Goal: Task Accomplishment & Management: Manage account settings

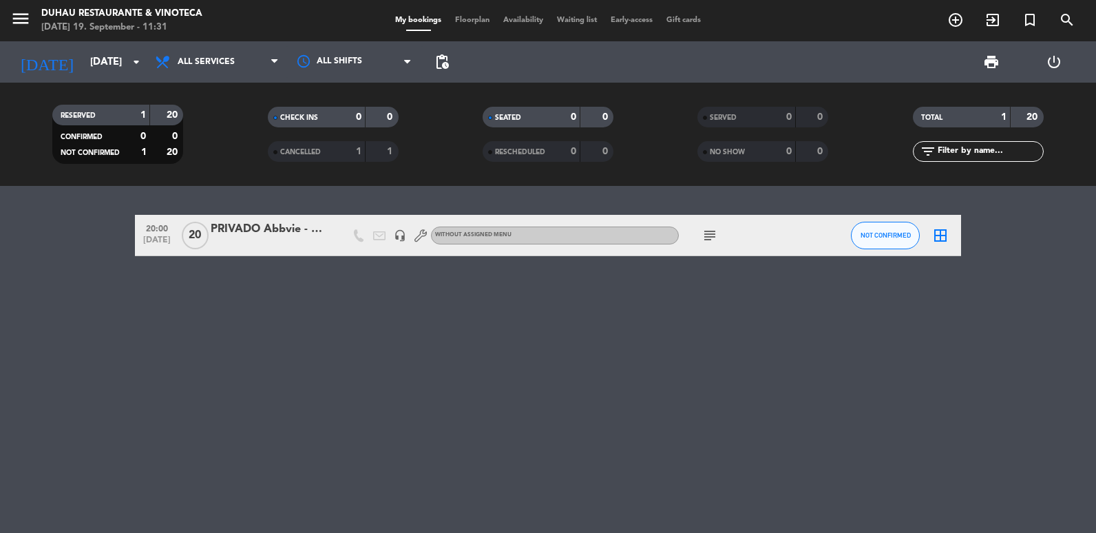
drag, startPoint x: 116, startPoint y: 70, endPoint x: 119, endPoint y: 85, distance: 15.5
click at [119, 85] on div "menu [PERSON_NAME] Restaurante & Vinoteca [DATE] 19. September - 11:31 My booki…" at bounding box center [548, 93] width 1096 height 186
click at [83, 60] on input "[DATE]" at bounding box center [149, 62] width 132 height 25
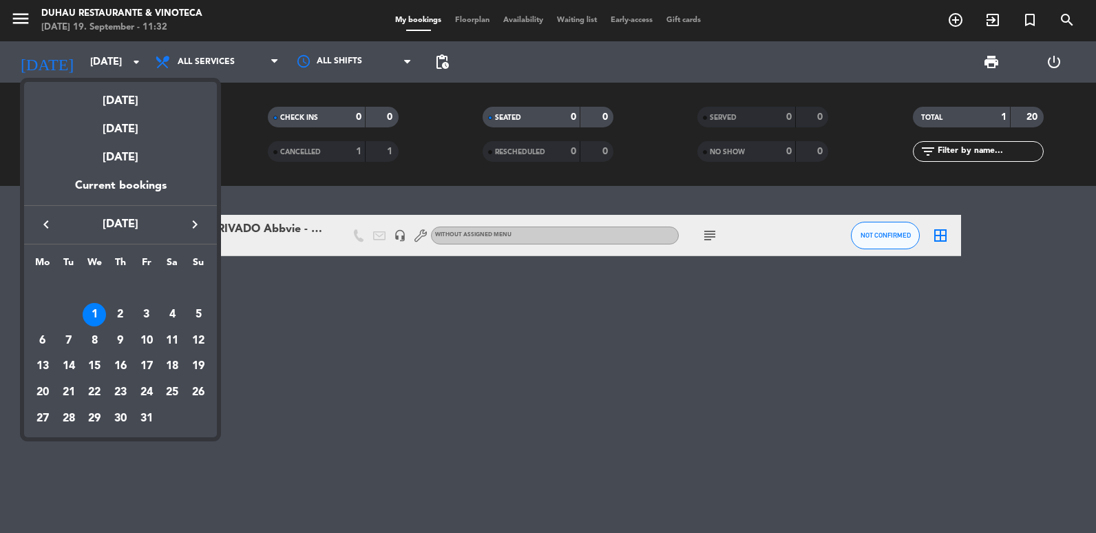
click at [47, 231] on icon "keyboard_arrow_left" at bounding box center [46, 224] width 17 height 17
click at [85, 391] on div "24" at bounding box center [94, 392] width 23 height 23
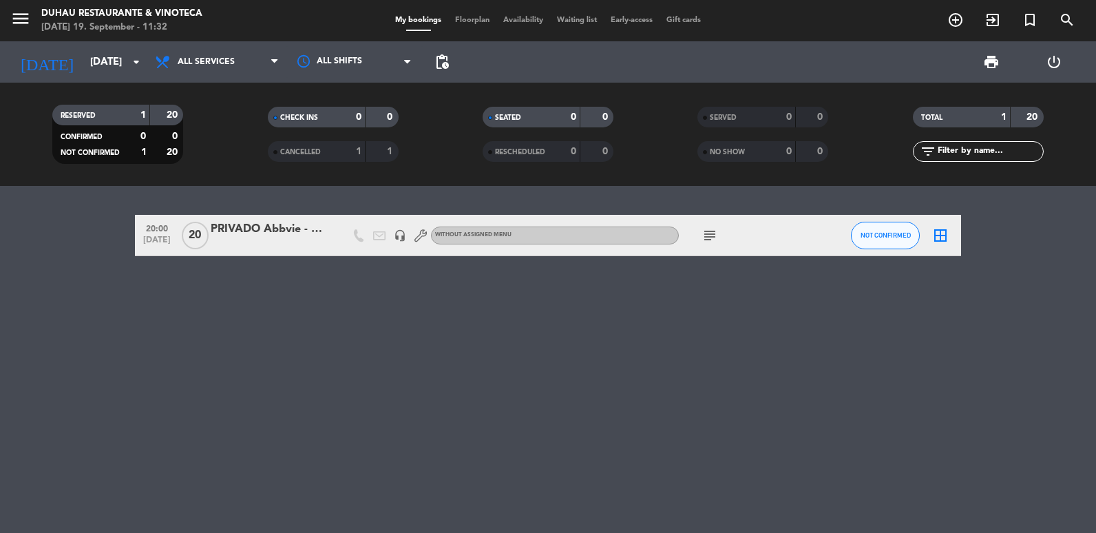
type input "[DATE]"
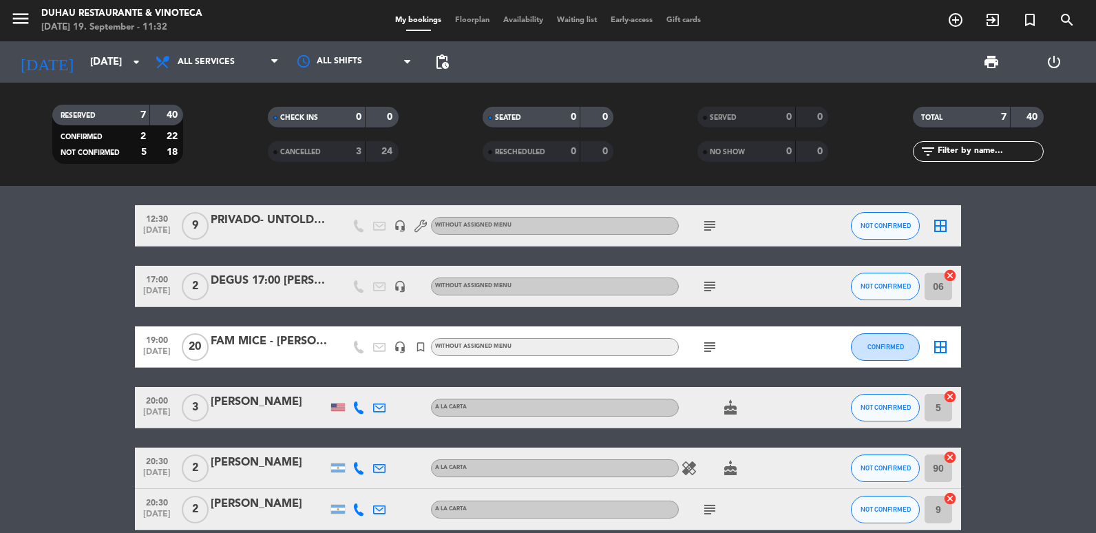
scroll to position [206, 0]
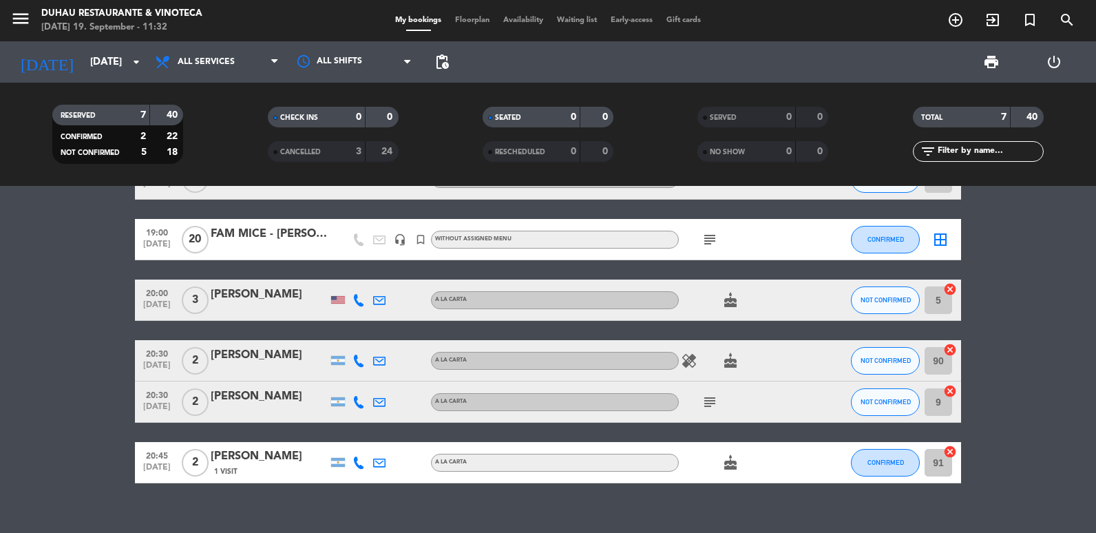
click at [255, 245] on div at bounding box center [269, 248] width 117 height 11
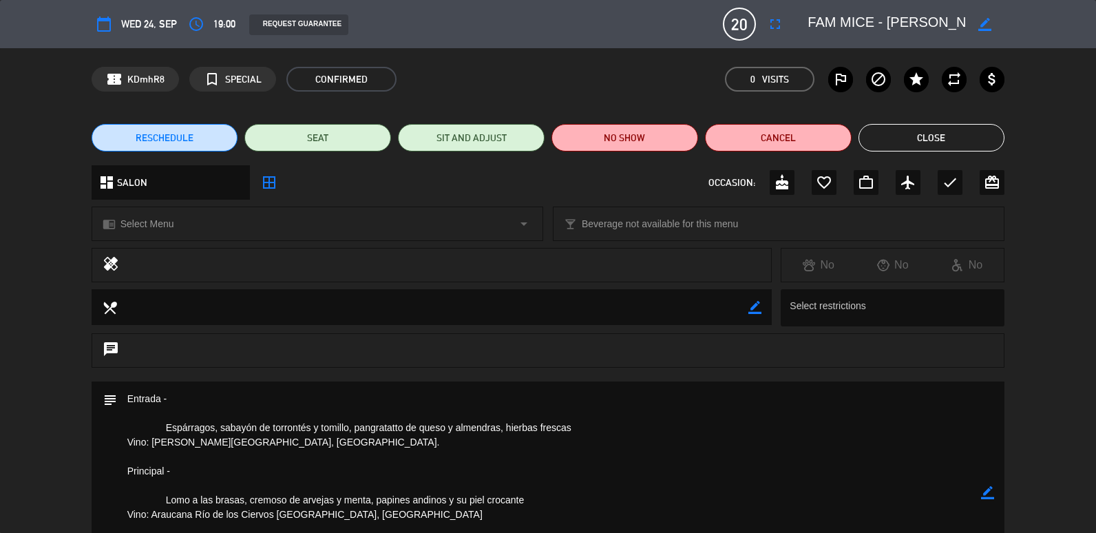
click at [985, 505] on div "border_color" at bounding box center [987, 492] width 13 height 223
click at [986, 496] on icon "border_color" at bounding box center [987, 492] width 13 height 13
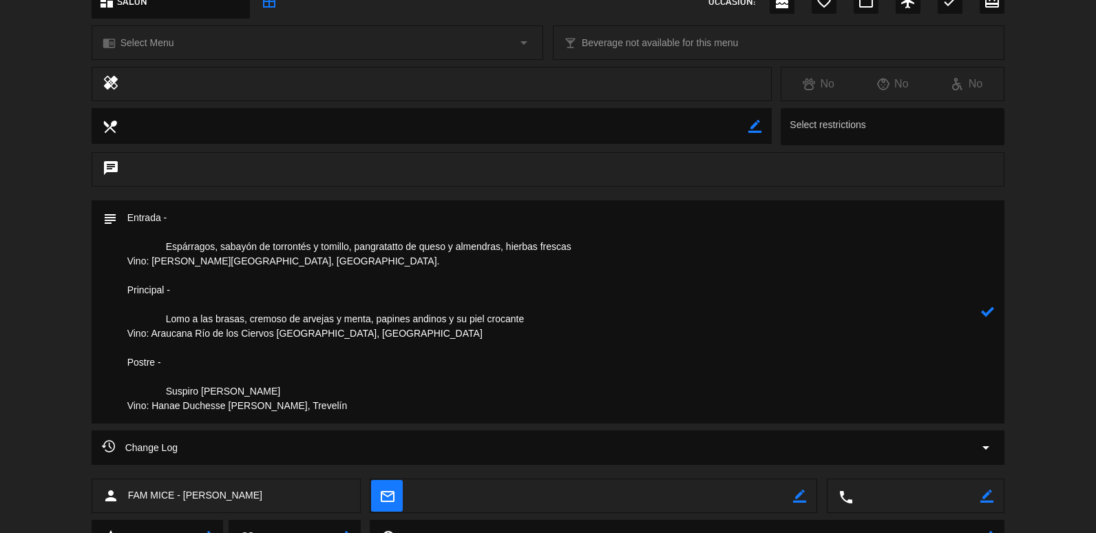
scroll to position [107, 0]
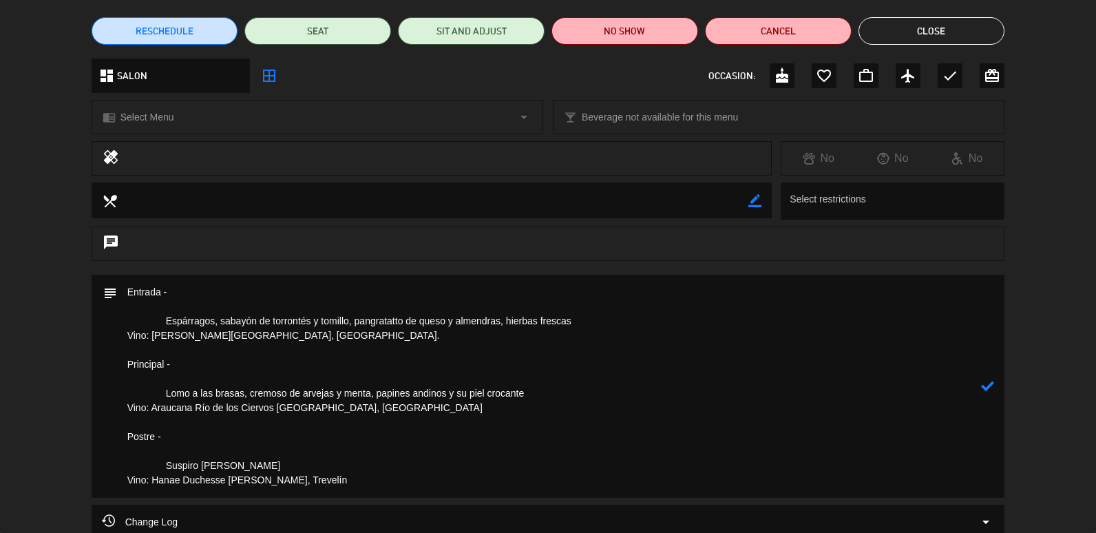
click at [129, 290] on textarea at bounding box center [549, 386] width 865 height 223
click at [151, 315] on textarea at bounding box center [549, 386] width 865 height 223
click at [160, 300] on textarea at bounding box center [549, 386] width 865 height 223
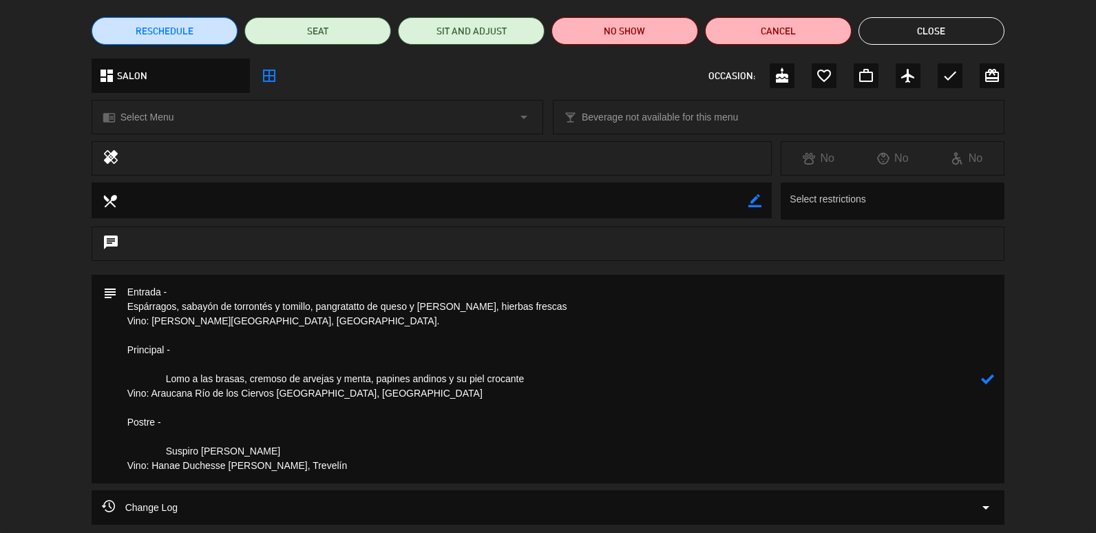
click at [161, 375] on textarea at bounding box center [549, 379] width 865 height 209
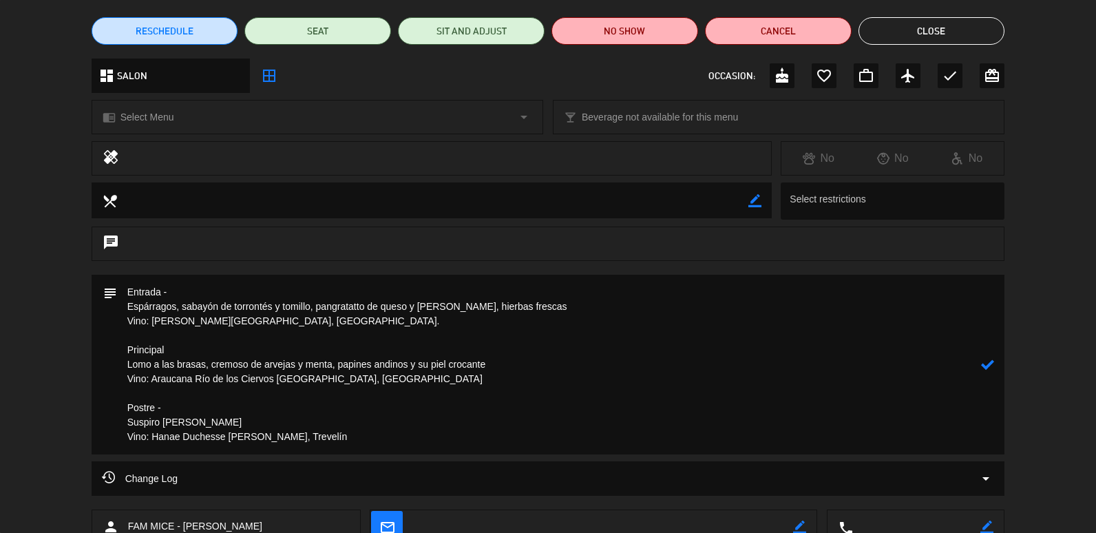
click at [173, 413] on textarea at bounding box center [549, 365] width 865 height 180
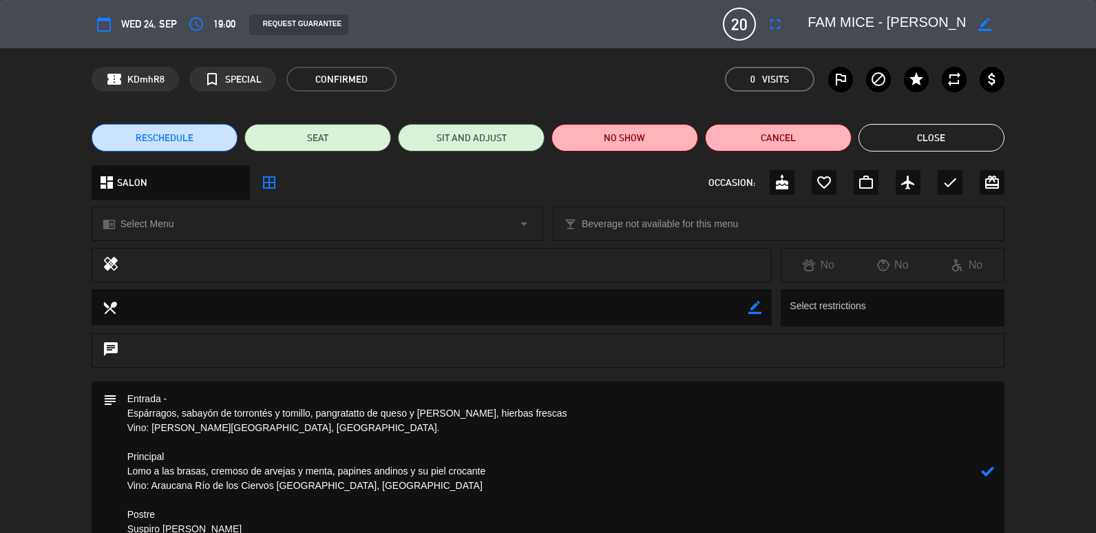
click at [127, 395] on textarea at bounding box center [549, 471] width 865 height 180
click at [139, 388] on textarea at bounding box center [549, 478] width 865 height 194
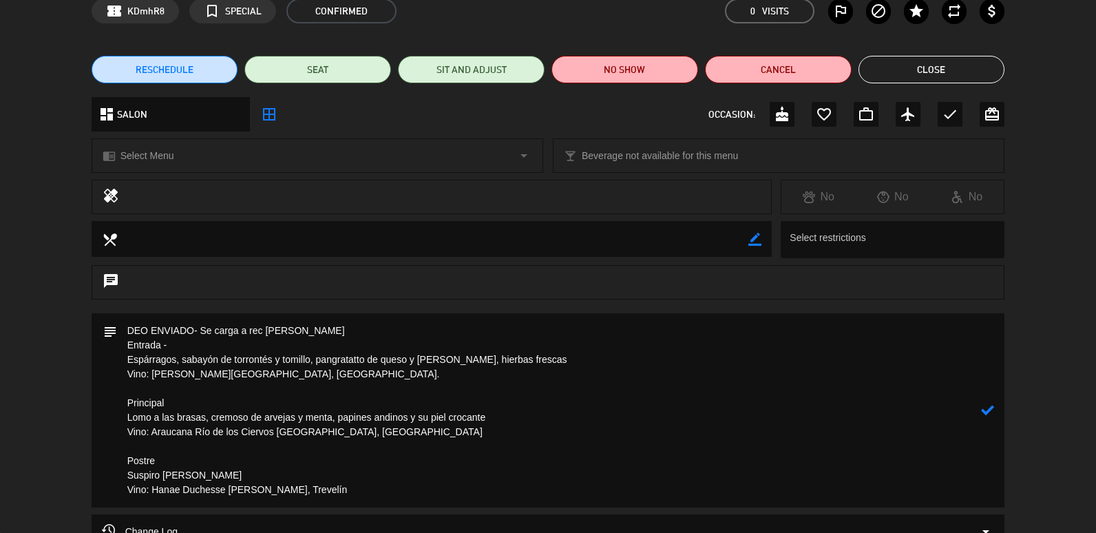
scroll to position [69, 0]
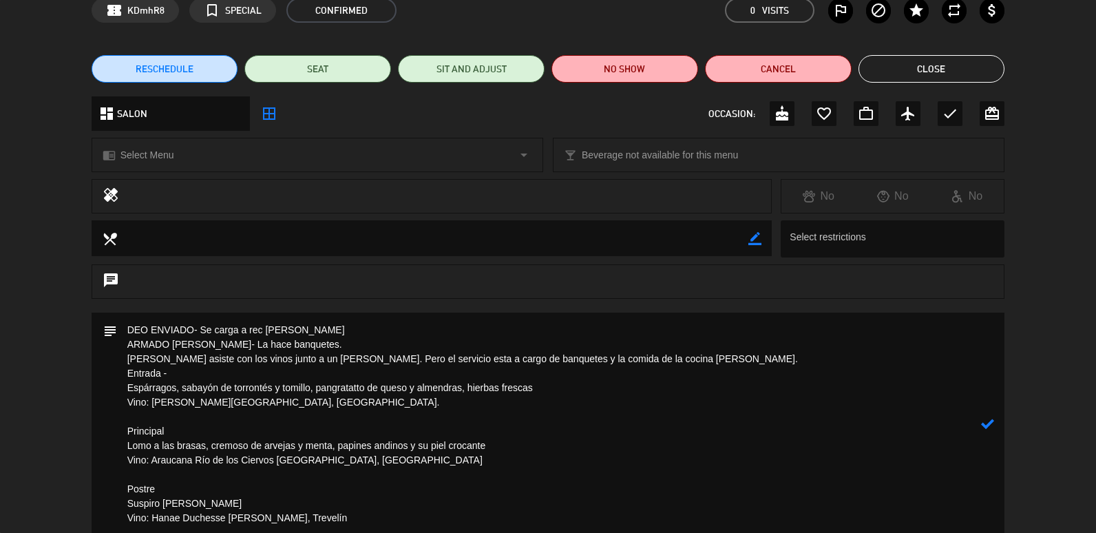
type textarea "DEO ENVIADO- Se carga a rec [PERSON_NAME] ARMADO [PERSON_NAME]- La hace banquet…"
click at [990, 417] on icon at bounding box center [987, 423] width 13 height 13
click at [900, 68] on button "Close" at bounding box center [931, 69] width 147 height 28
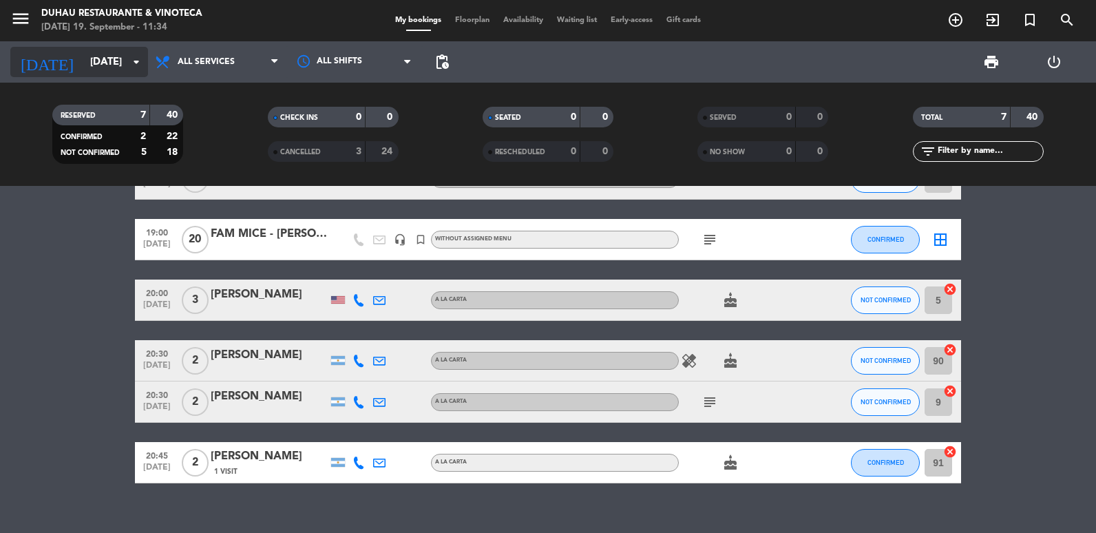
click at [134, 68] on icon "arrow_drop_down" at bounding box center [136, 62] width 17 height 17
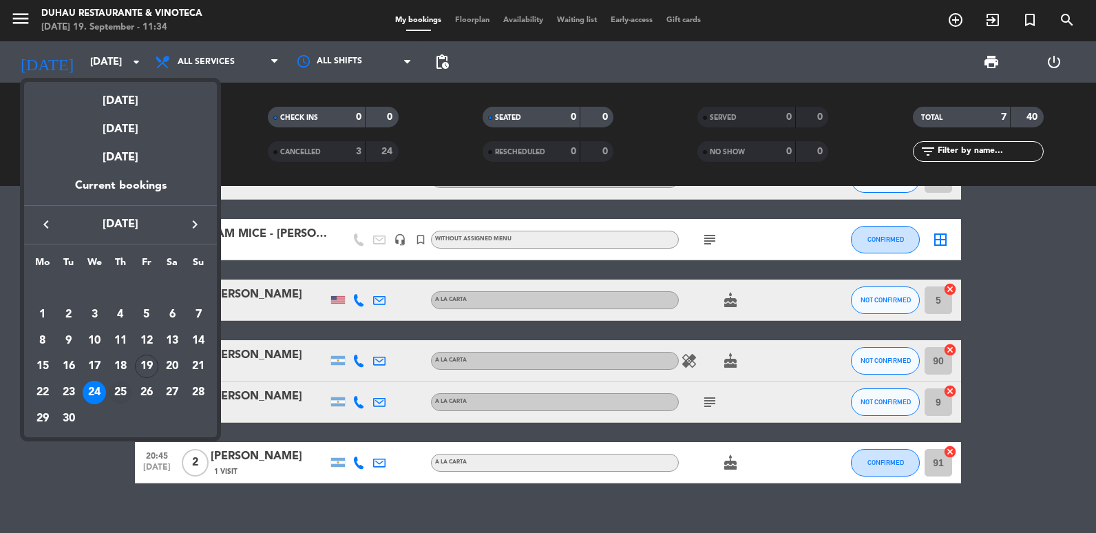
click at [114, 396] on div "25" at bounding box center [120, 392] width 23 height 23
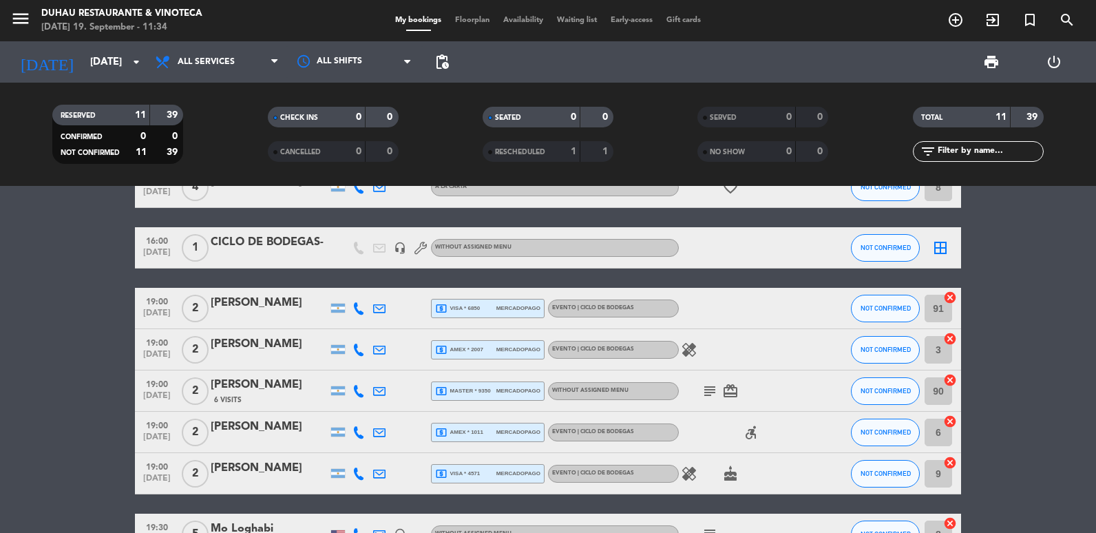
scroll to position [391, 0]
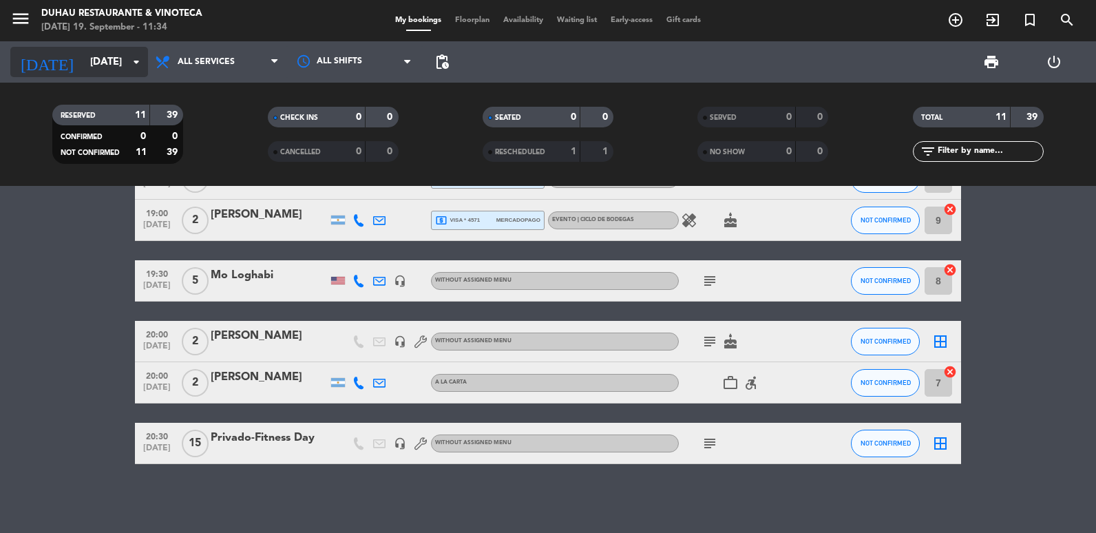
click at [91, 76] on div "[DATE] [DATE] arrow_drop_down" at bounding box center [79, 62] width 138 height 30
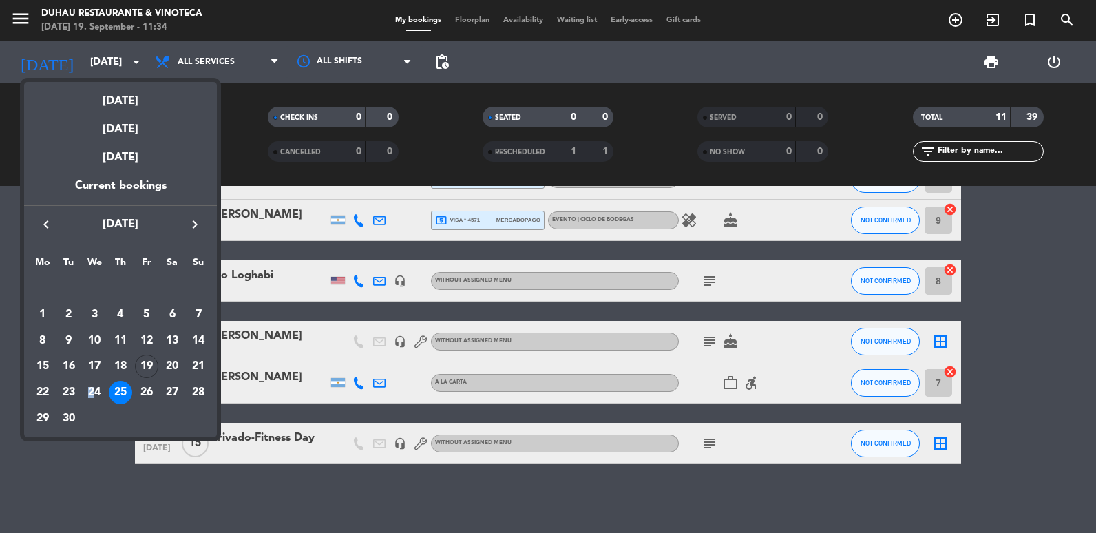
click at [92, 389] on div "24" at bounding box center [94, 392] width 23 height 23
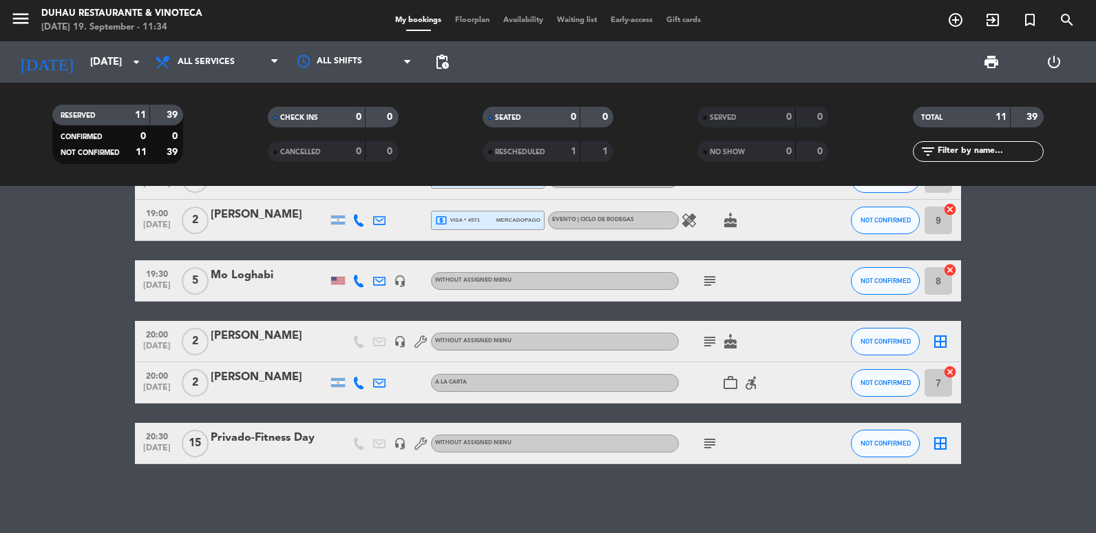
type input "[DATE]"
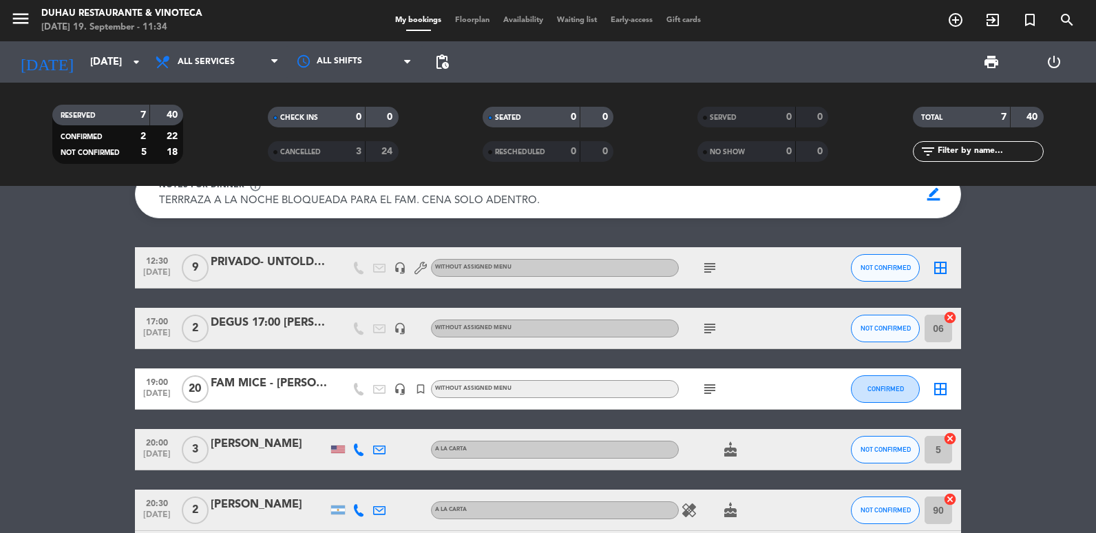
scroll to position [206, 0]
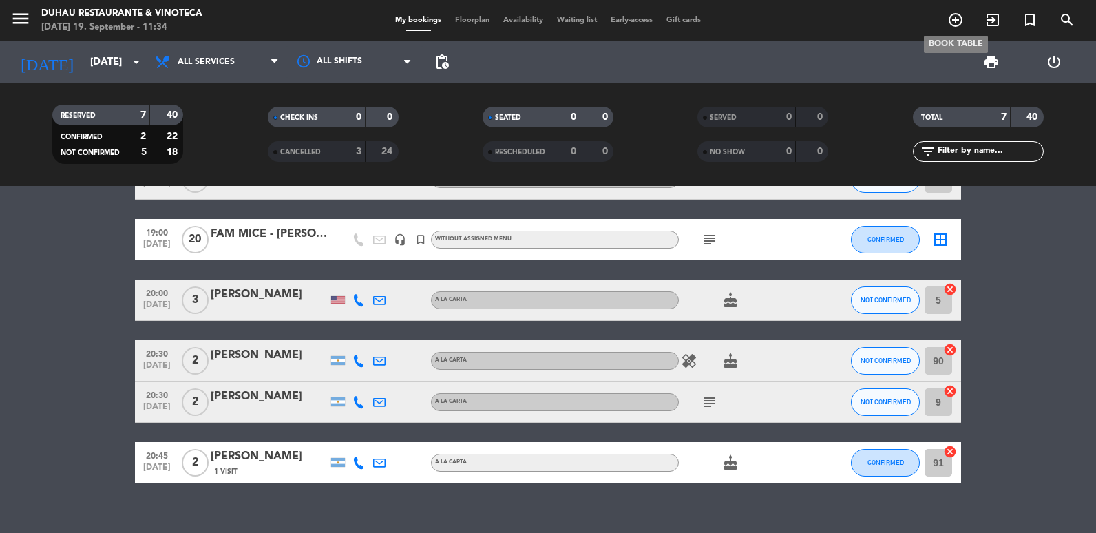
click at [951, 30] on span "add_circle_outline" at bounding box center [955, 19] width 37 height 23
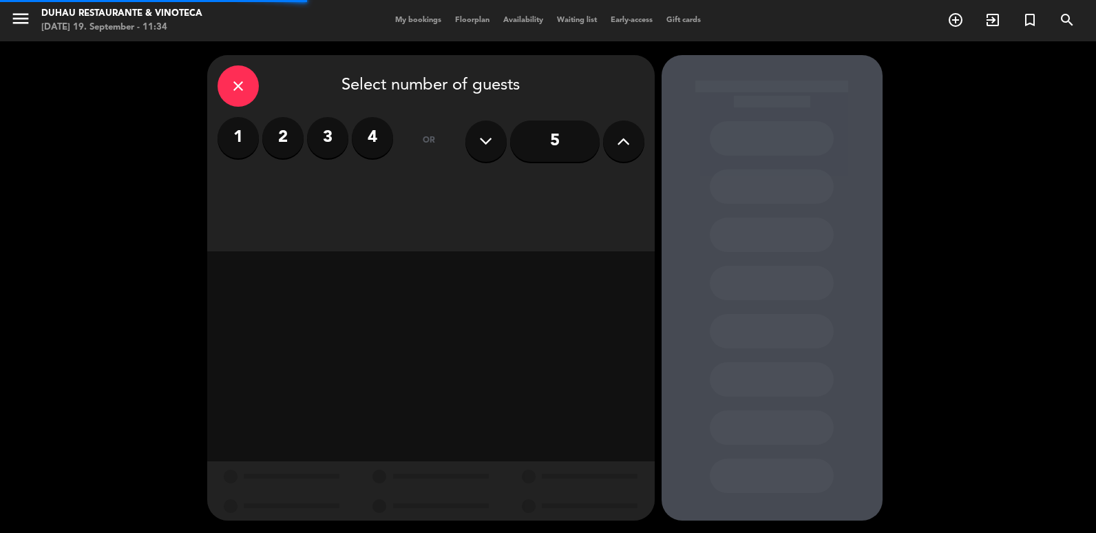
click at [244, 117] on div "1 2 3 4" at bounding box center [306, 137] width 176 height 41
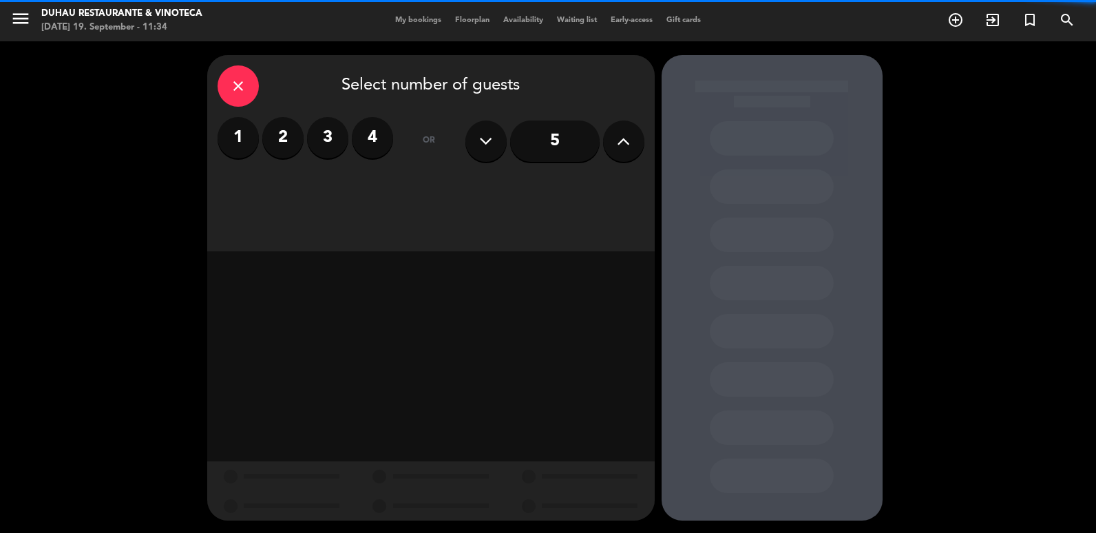
click at [245, 149] on label "1" at bounding box center [238, 137] width 41 height 41
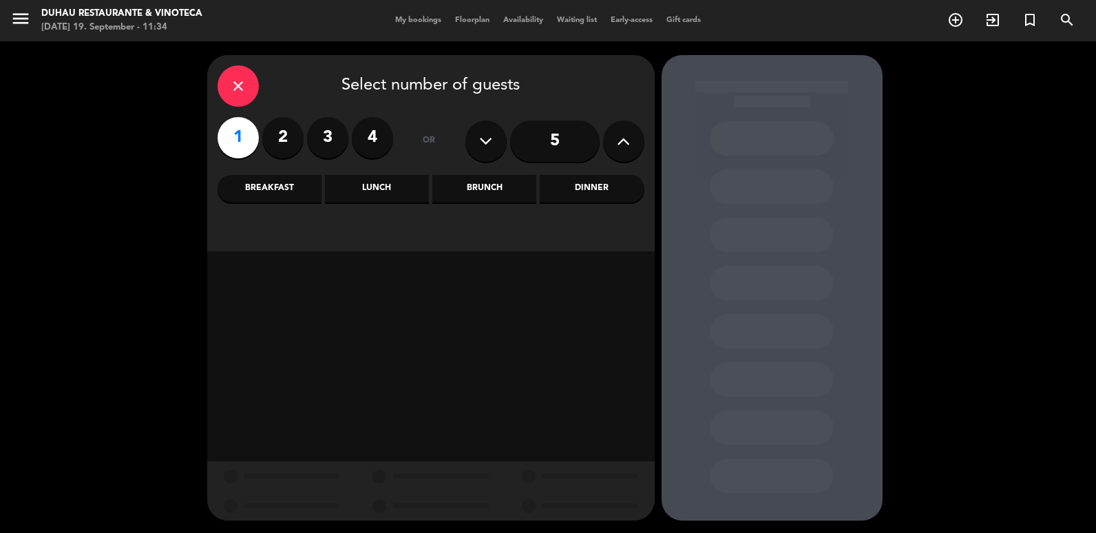
click at [569, 197] on div "Dinner" at bounding box center [592, 189] width 104 height 28
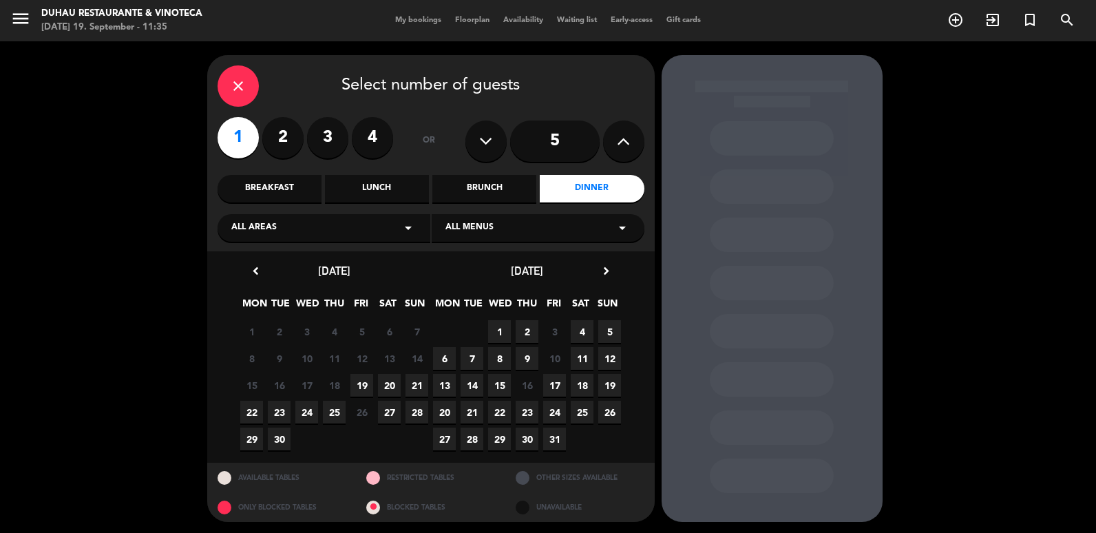
click at [303, 414] on span "24" at bounding box center [306, 412] width 23 height 23
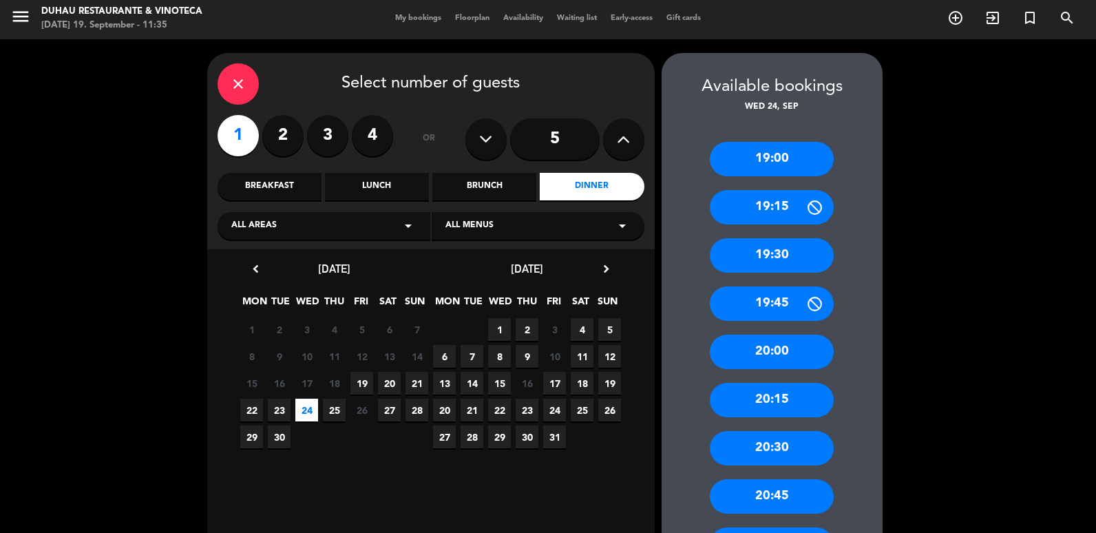
click at [759, 161] on div "19:00" at bounding box center [772, 159] width 124 height 34
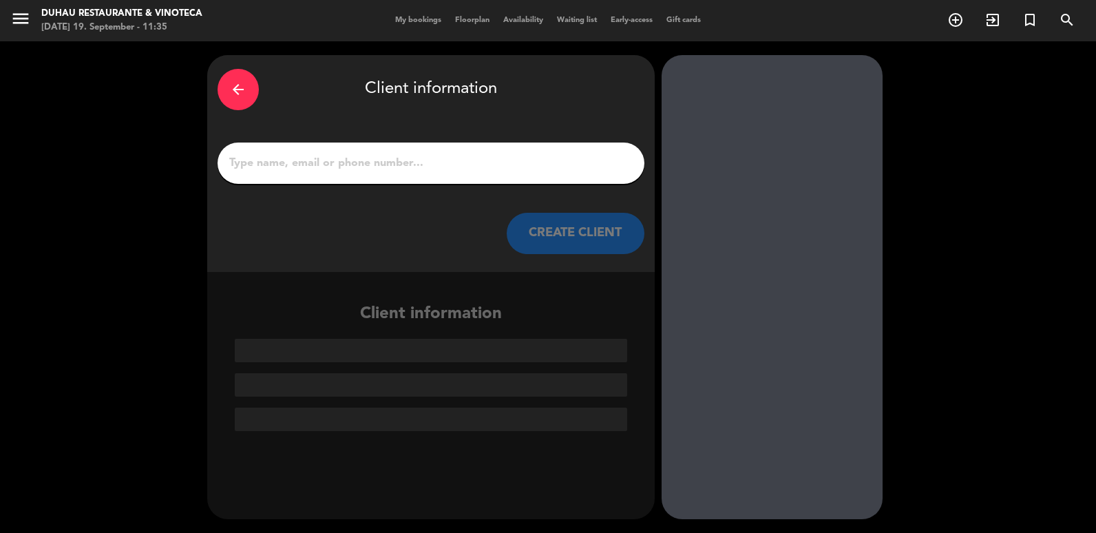
click at [450, 162] on input "1" at bounding box center [431, 162] width 406 height 19
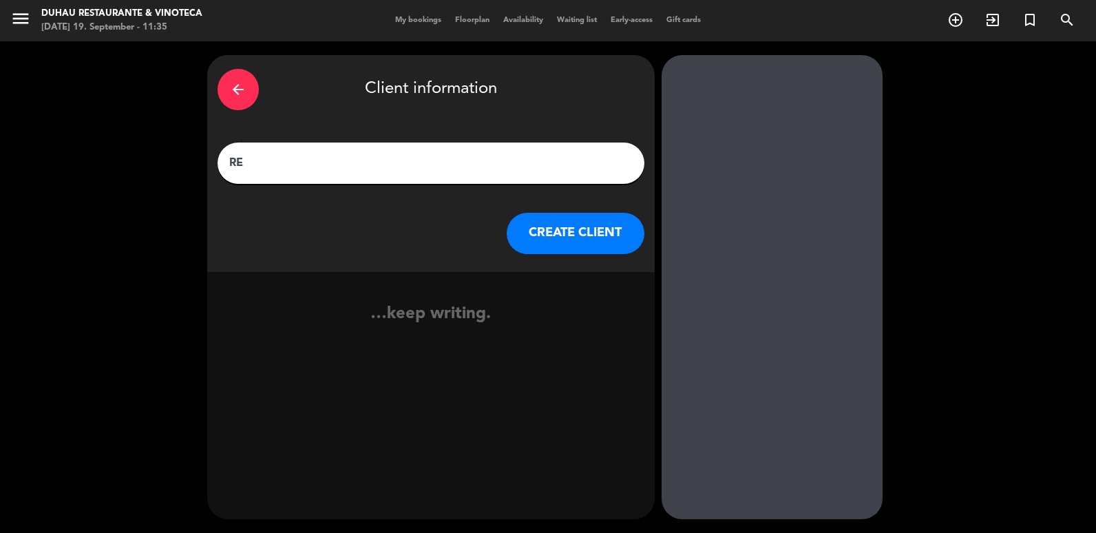
type input "R"
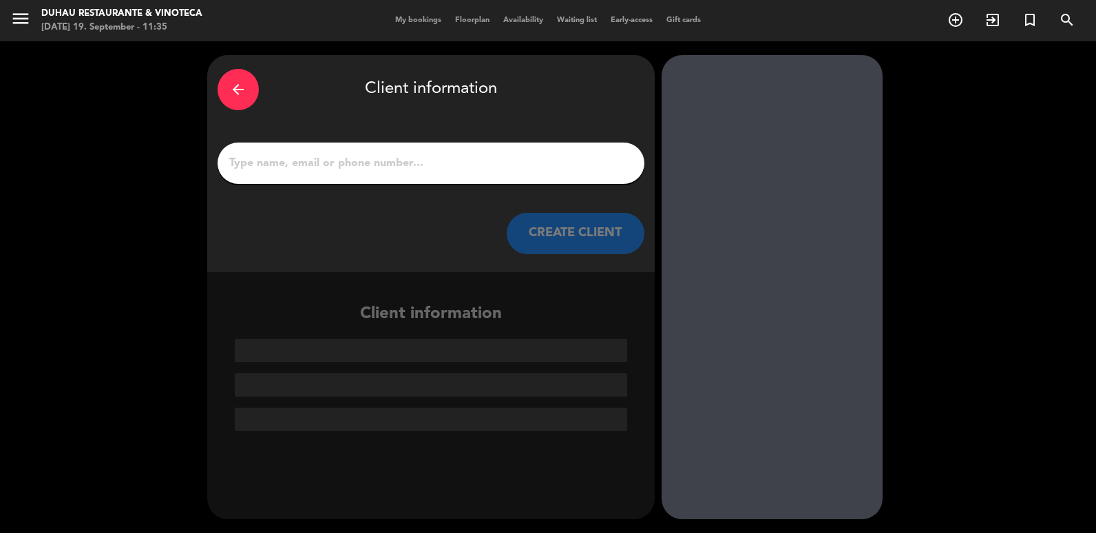
type input "D"
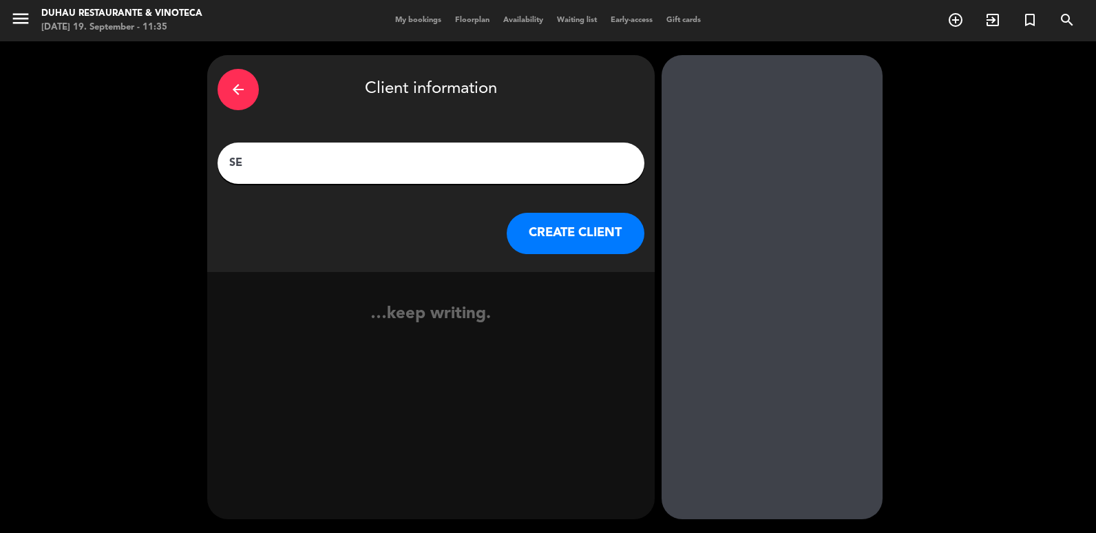
type input "S"
click at [301, 165] on input "[PERSON_NAME] SALON PRINCIPAL" at bounding box center [431, 162] width 406 height 19
type input "[PERSON_NAME] SALÓN PRINCIPAL"
click at [606, 238] on button "CREATE CLIENT" at bounding box center [576, 233] width 138 height 41
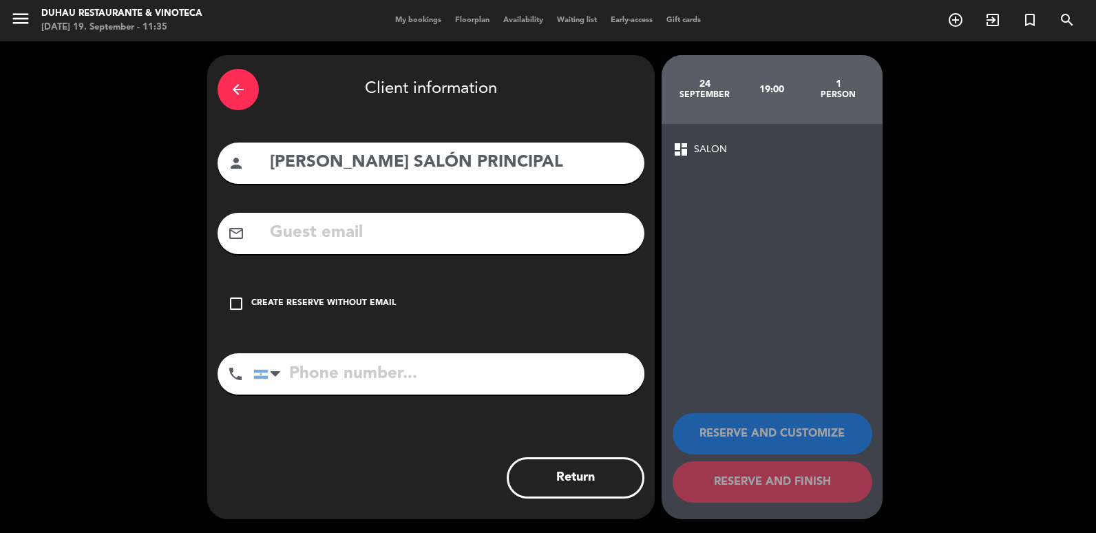
click at [277, 300] on div "Create reserve without email" at bounding box center [323, 304] width 145 height 14
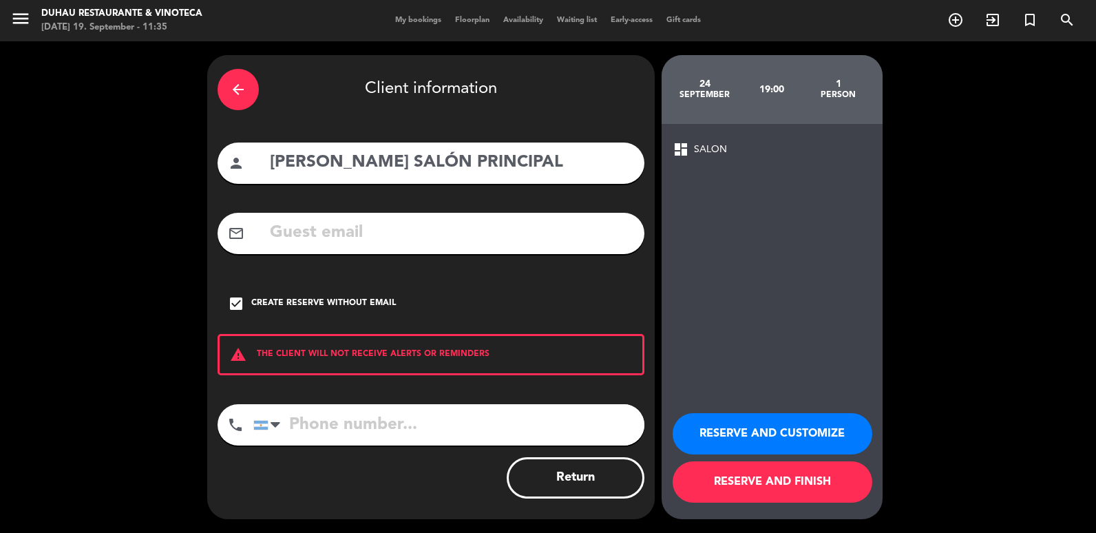
drag, startPoint x: 738, startPoint y: 449, endPoint x: 739, endPoint y: 441, distance: 7.7
click at [739, 449] on button "RESERVE AND CUSTOMIZE" at bounding box center [772, 433] width 200 height 41
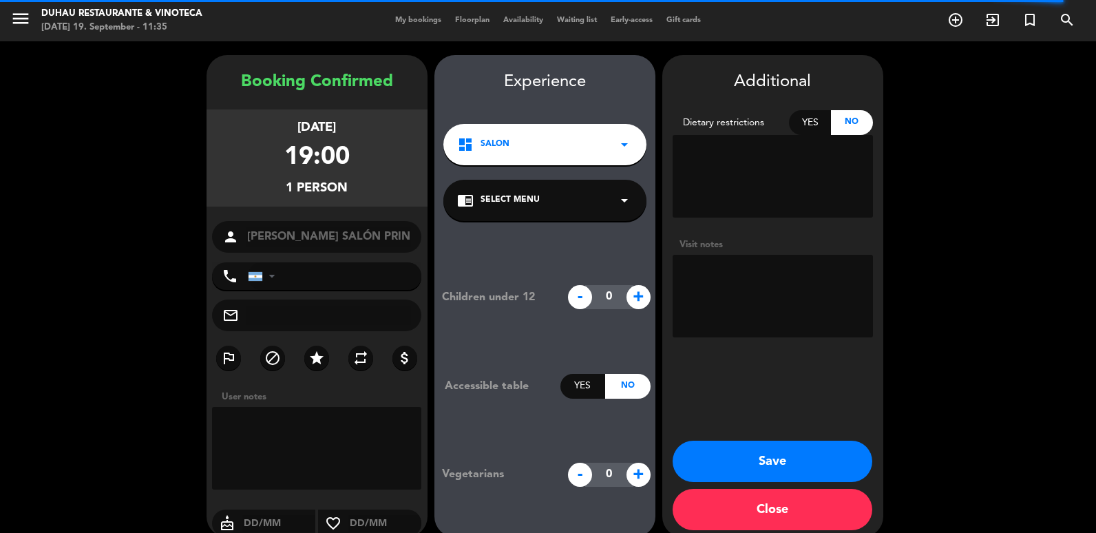
scroll to position [18, 0]
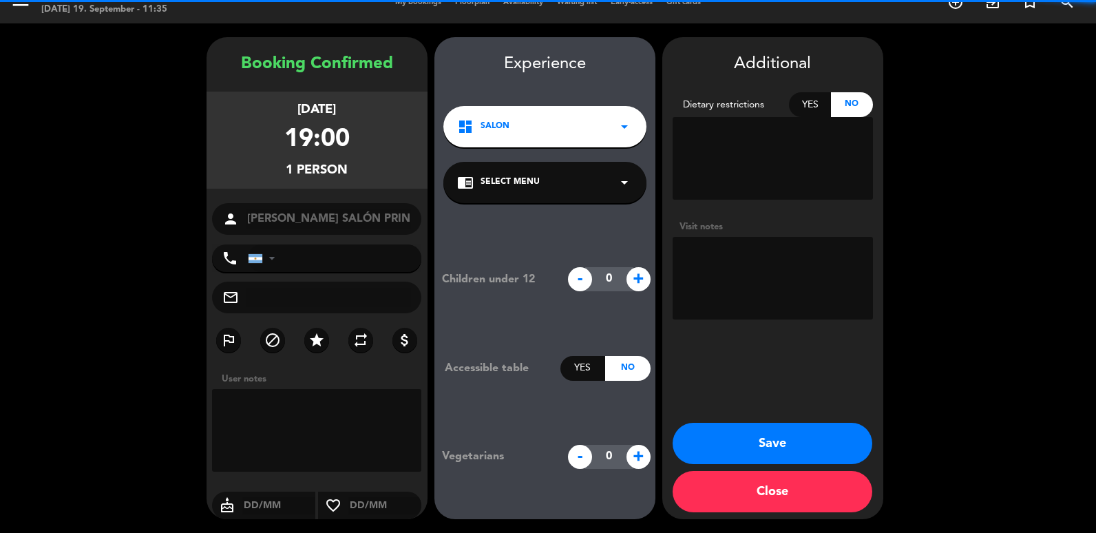
click at [733, 274] on textarea at bounding box center [772, 278] width 200 height 83
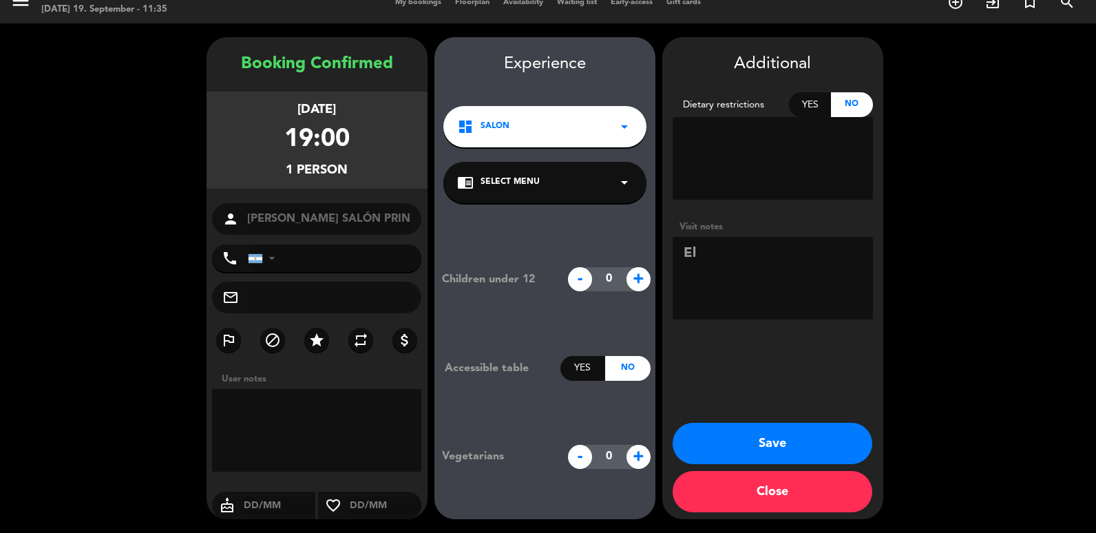
type textarea "E"
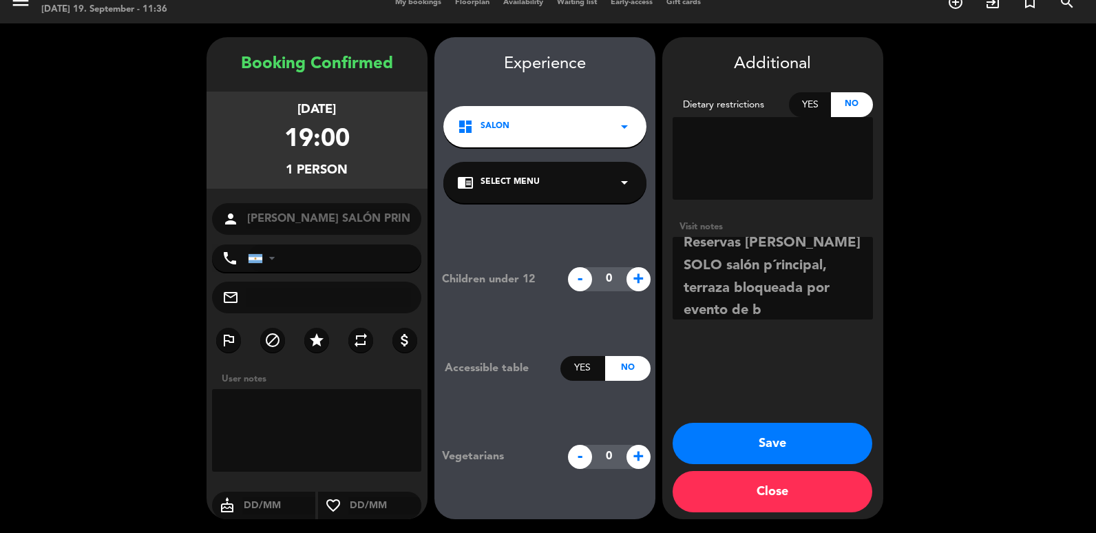
scroll to position [10, 0]
type textarea "Reservas [PERSON_NAME] SOLO salón p´rincipal, terraza bloqueada por evento de b…"
click at [765, 452] on button "Save" at bounding box center [772, 443] width 200 height 41
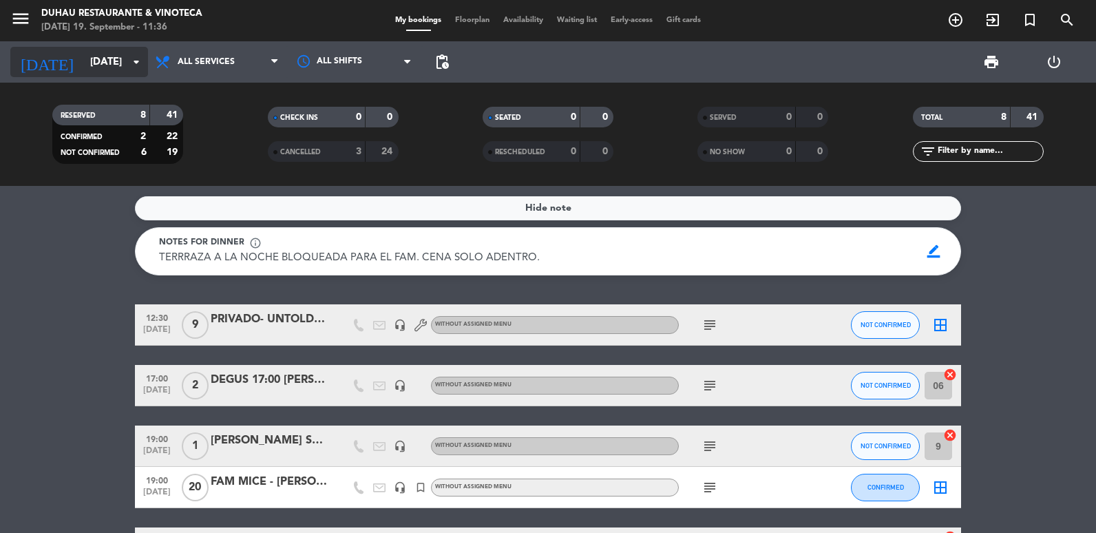
click at [92, 65] on input "[DATE]" at bounding box center [149, 62] width 132 height 25
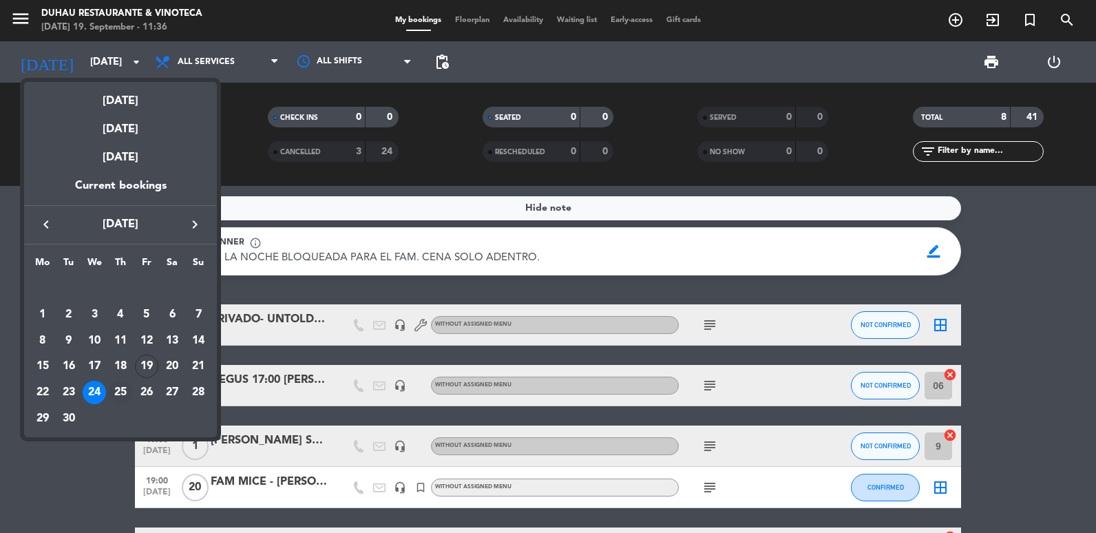
click at [109, 388] on td "25" at bounding box center [120, 392] width 26 height 26
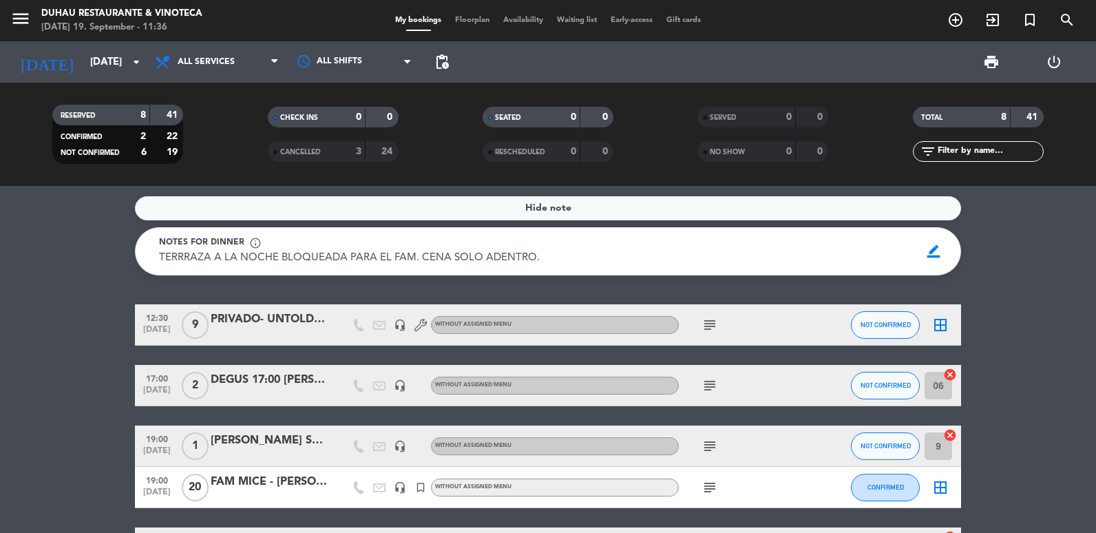
type input "[DATE]"
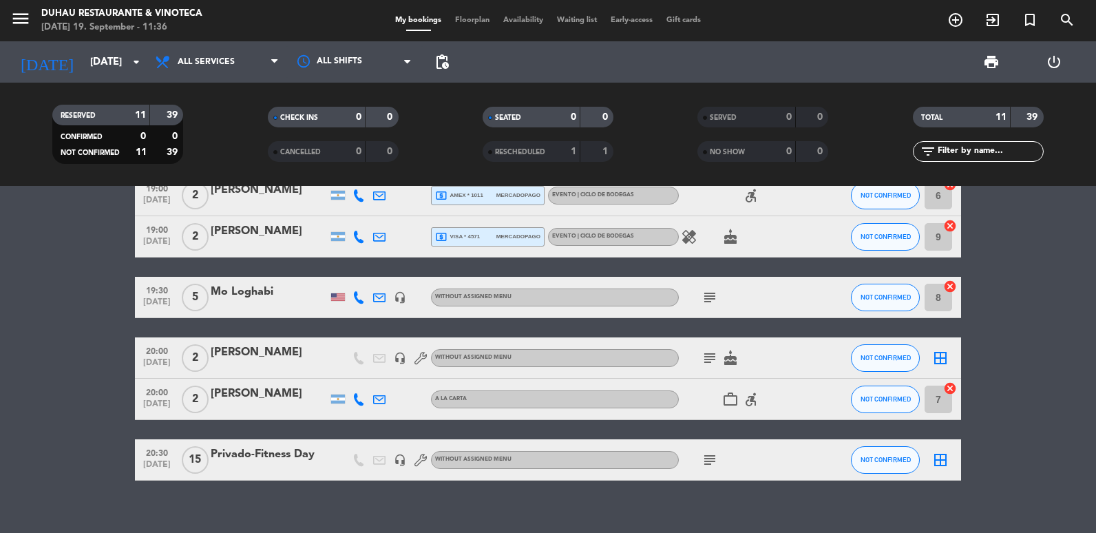
scroll to position [391, 0]
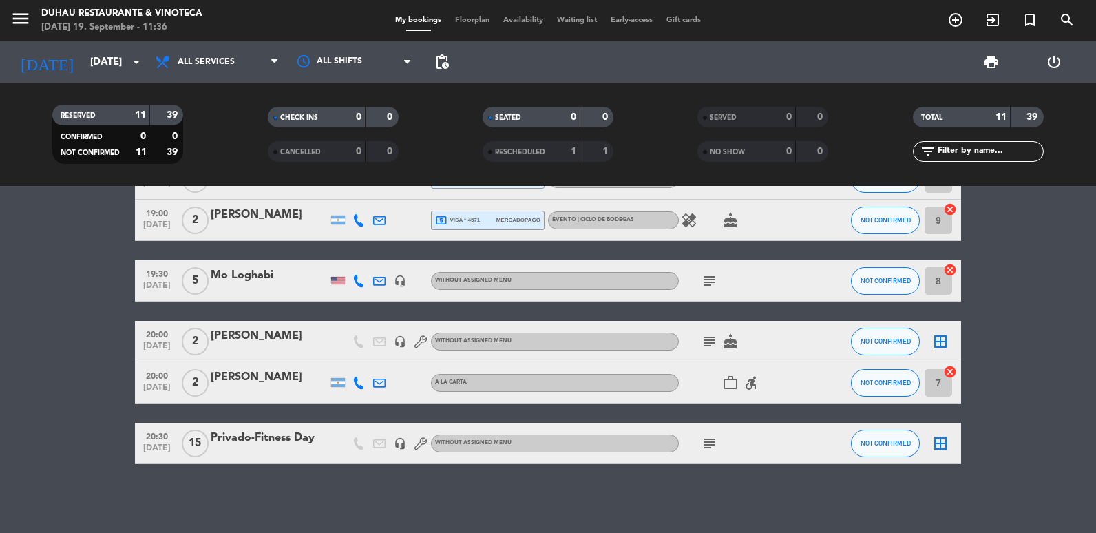
click at [316, 460] on div "20:30 [DATE] Privado-Fitness Day headset_mic Without assigned menu subject NOT …" at bounding box center [548, 443] width 826 height 41
click at [271, 445] on div "Privado-Fitness Day" at bounding box center [269, 438] width 117 height 18
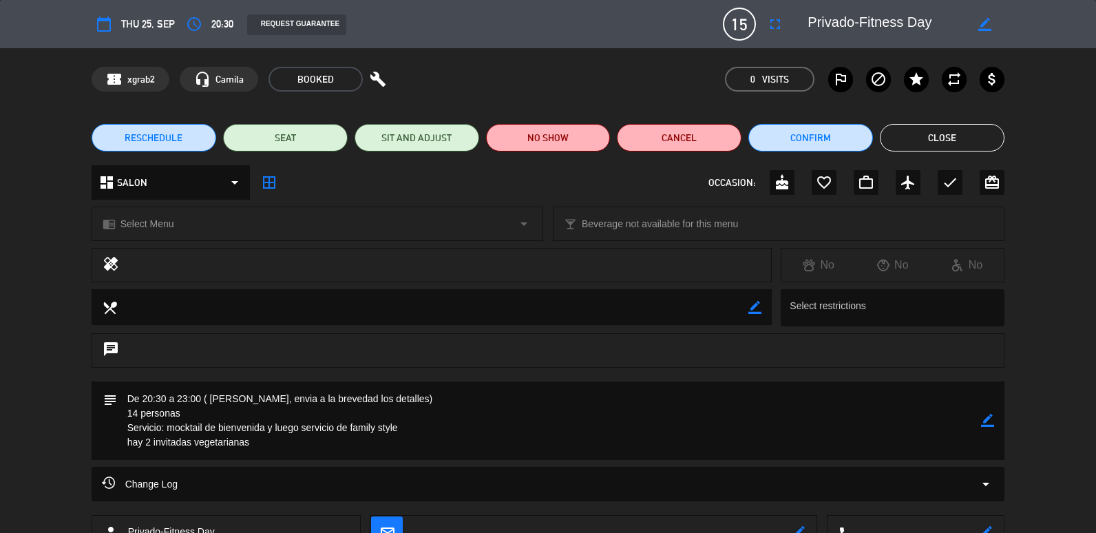
click at [986, 414] on icon "border_color" at bounding box center [987, 420] width 13 height 13
click at [425, 400] on textarea at bounding box center [549, 420] width 865 height 78
drag, startPoint x: 425, startPoint y: 400, endPoint x: 125, endPoint y: 405, distance: 300.8
click at [125, 405] on textarea at bounding box center [549, 420] width 865 height 78
drag, startPoint x: 220, startPoint y: 410, endPoint x: 125, endPoint y: 410, distance: 94.3
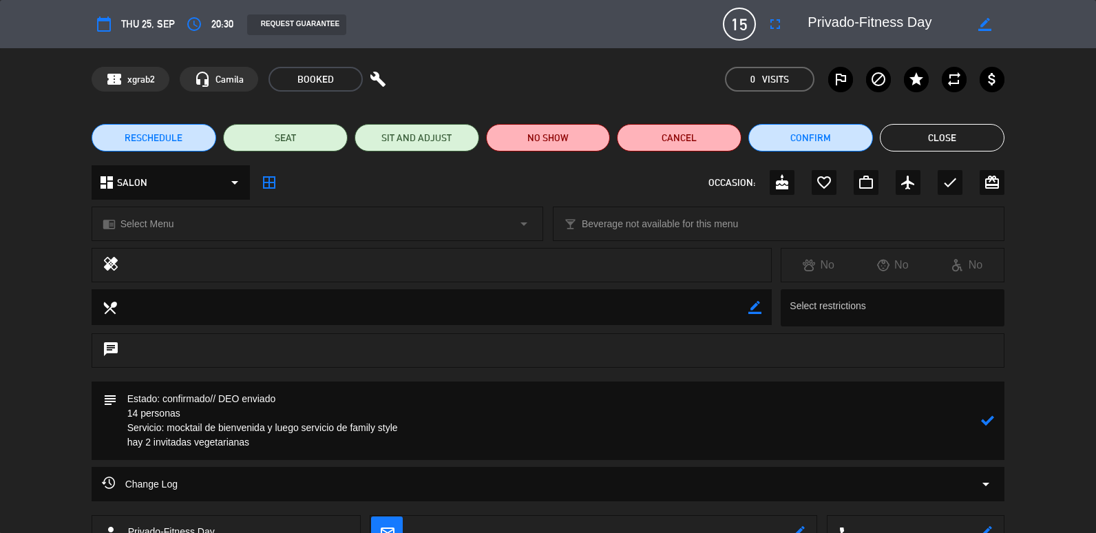
click at [125, 410] on textarea at bounding box center [549, 420] width 865 height 78
type textarea "Estado: confirmado// DEO enviado Servicio: mocktail de bienvenida y luego servi…"
click at [987, 422] on icon at bounding box center [987, 420] width 13 height 13
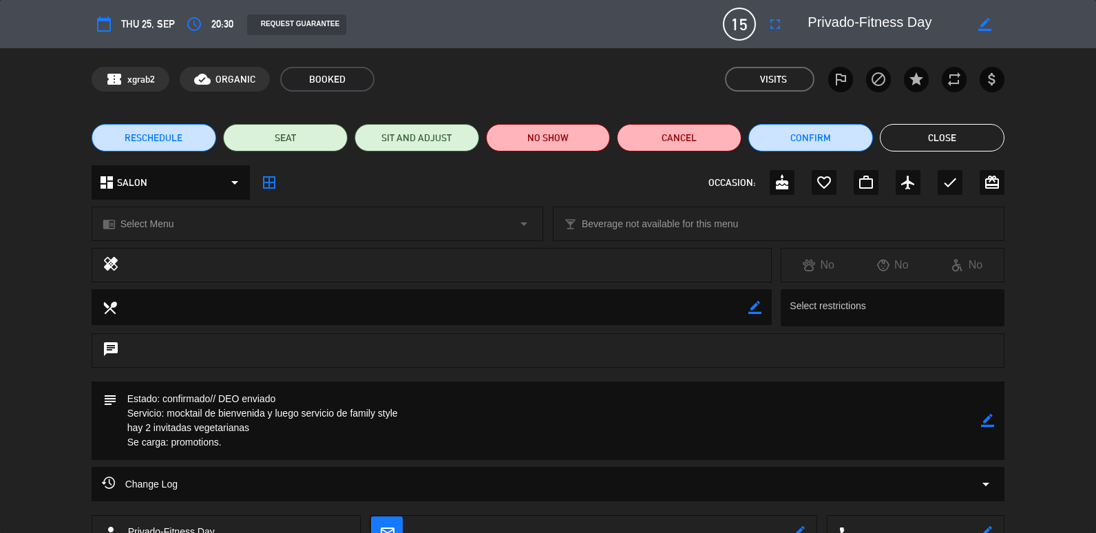
click at [929, 145] on button "Close" at bounding box center [942, 138] width 125 height 28
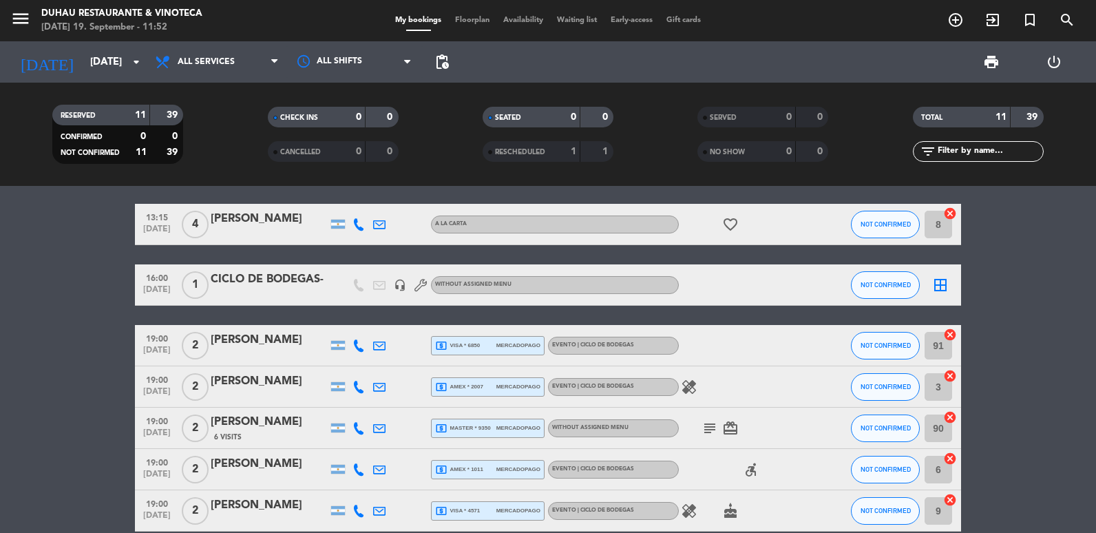
scroll to position [0, 0]
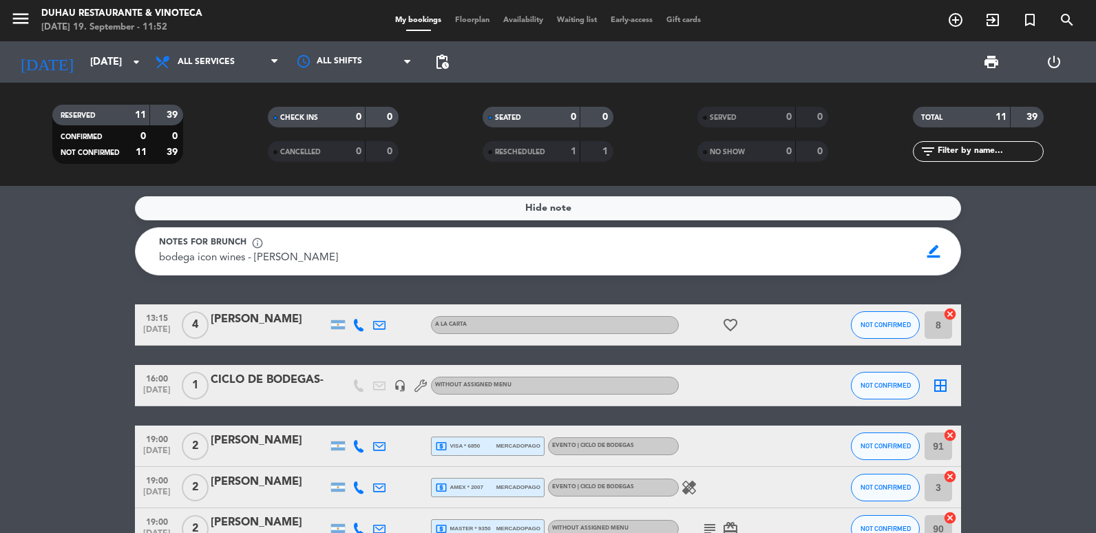
click at [112, 78] on div "[DATE] [DATE] arrow_drop_down" at bounding box center [79, 61] width 138 height 41
click at [121, 73] on input "[DATE]" at bounding box center [149, 62] width 132 height 25
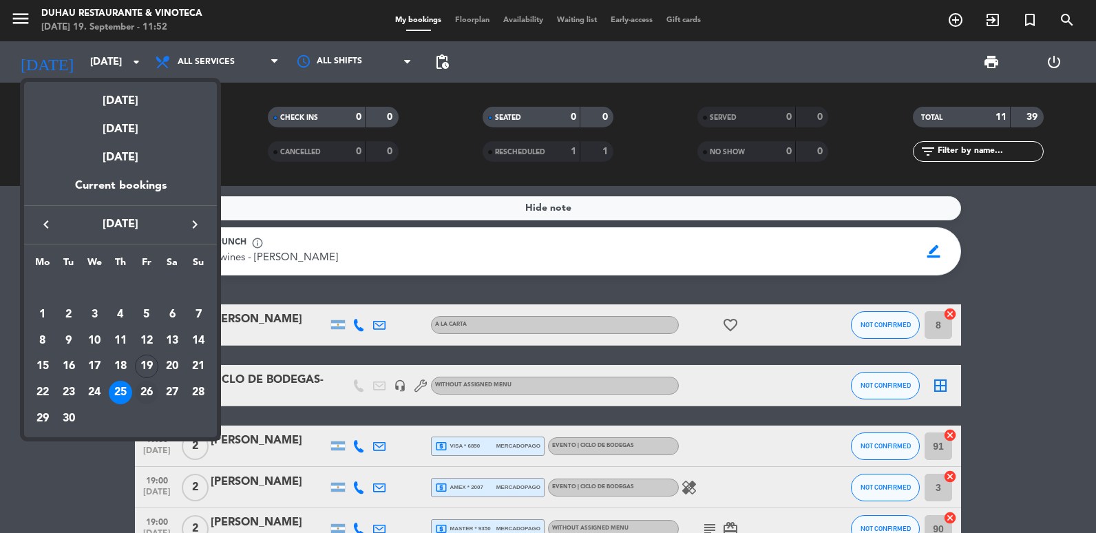
click at [153, 388] on div "26" at bounding box center [146, 392] width 23 height 23
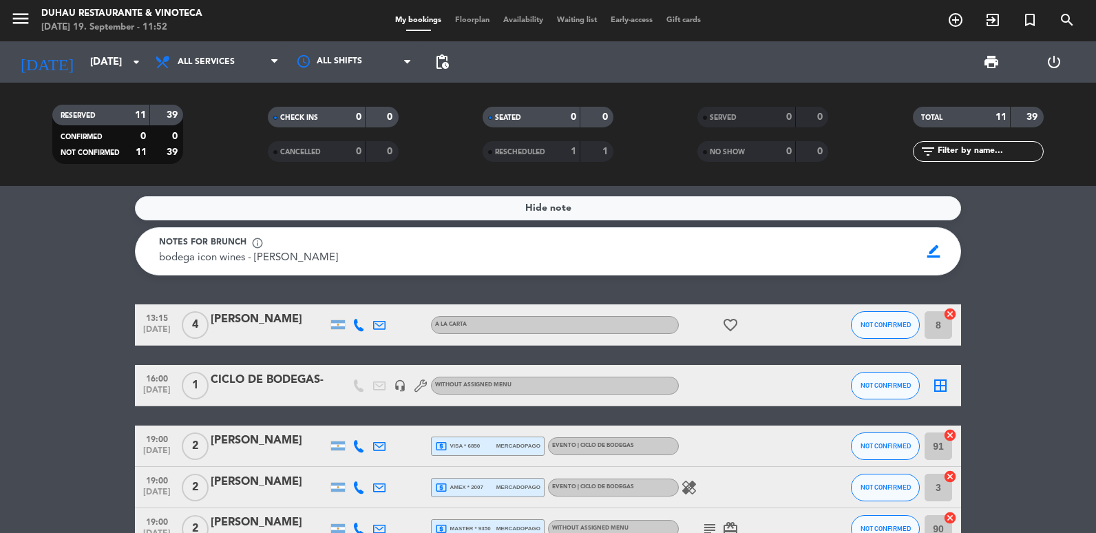
type input "[DATE]"
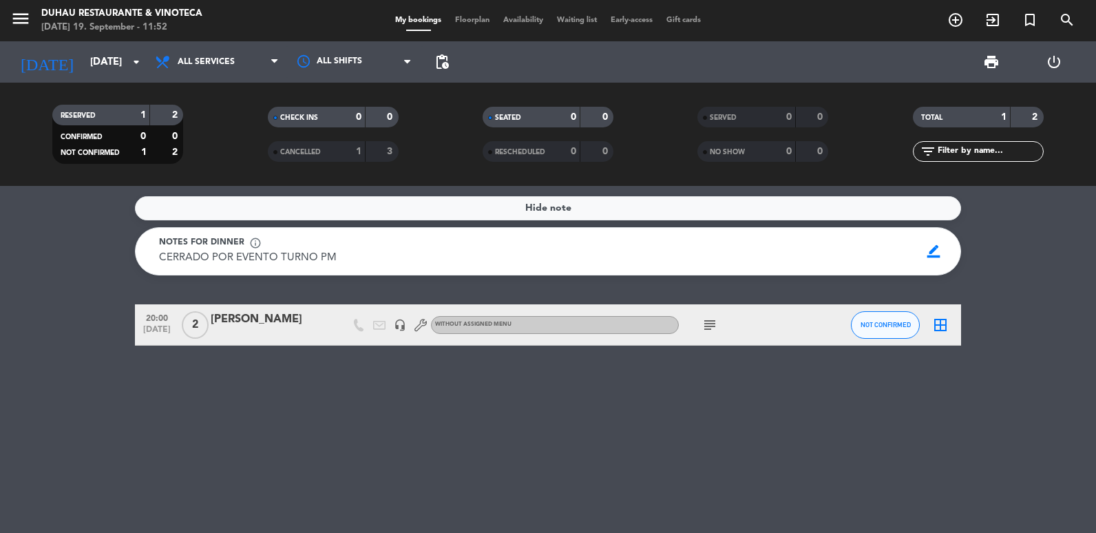
click at [714, 328] on icon "subject" at bounding box center [709, 325] width 17 height 17
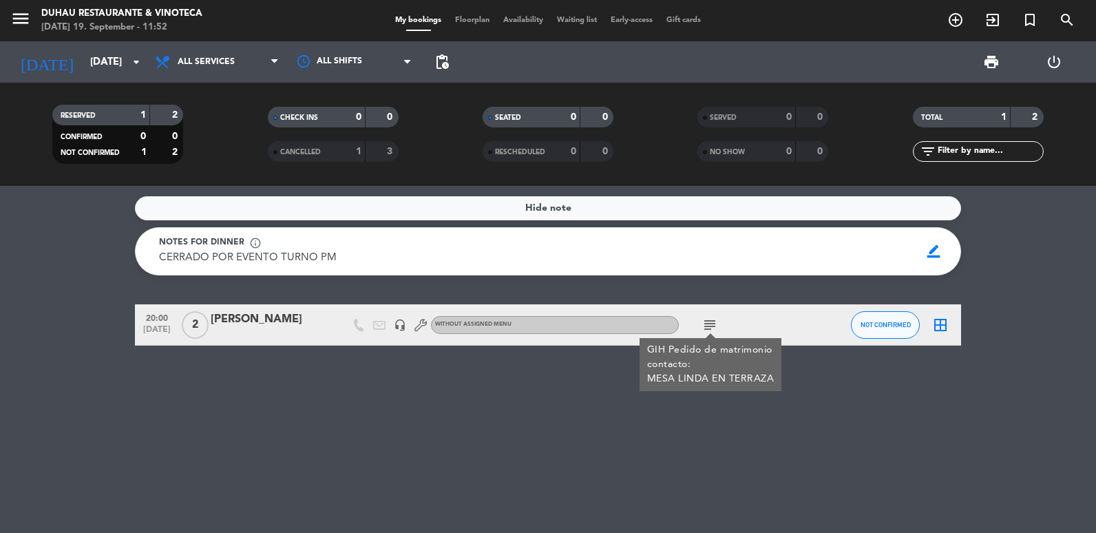
click at [244, 335] on div at bounding box center [269, 333] width 117 height 11
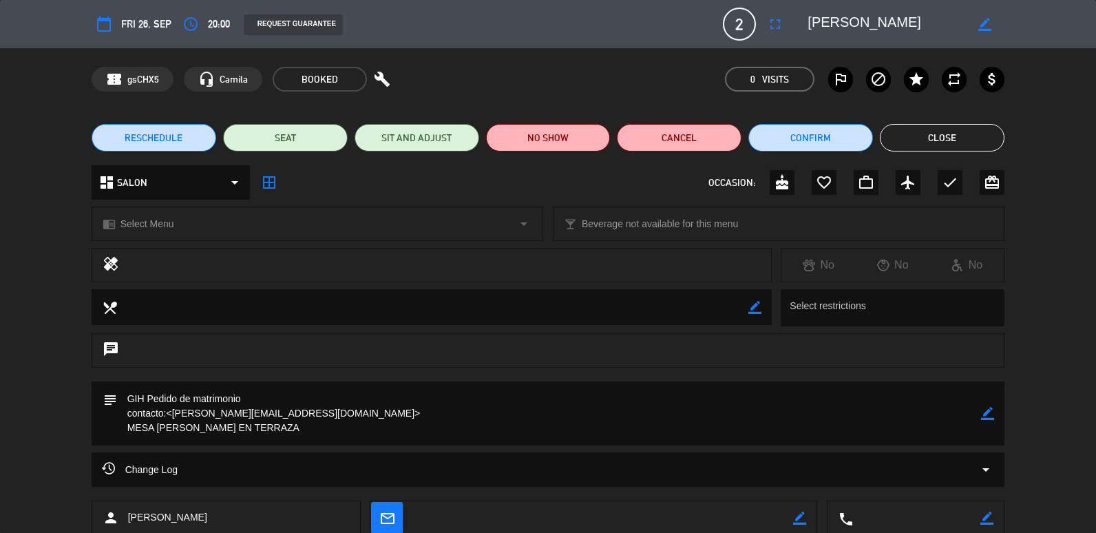
click at [989, 413] on icon "border_color" at bounding box center [987, 413] width 13 height 13
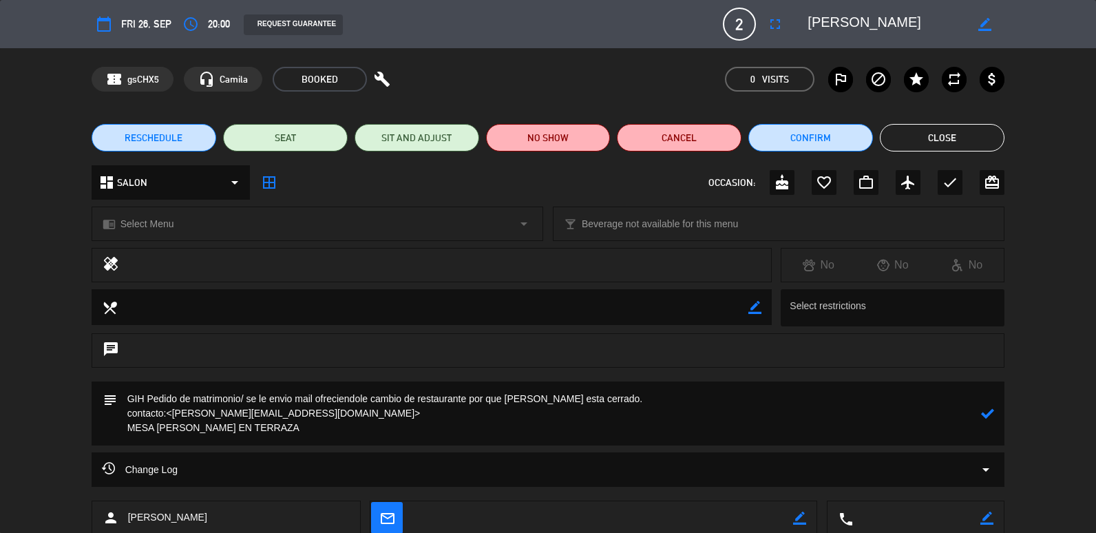
type textarea "GIH Pedido de matrimonio/ se le envio mail ofreciendole cambio de restaurante p…"
click at [990, 409] on icon at bounding box center [987, 413] width 13 height 13
drag, startPoint x: 171, startPoint y: 412, endPoint x: 273, endPoint y: 417, distance: 102.7
click at [273, 417] on textarea at bounding box center [549, 413] width 865 height 64
click at [957, 145] on button "Close" at bounding box center [942, 138] width 125 height 28
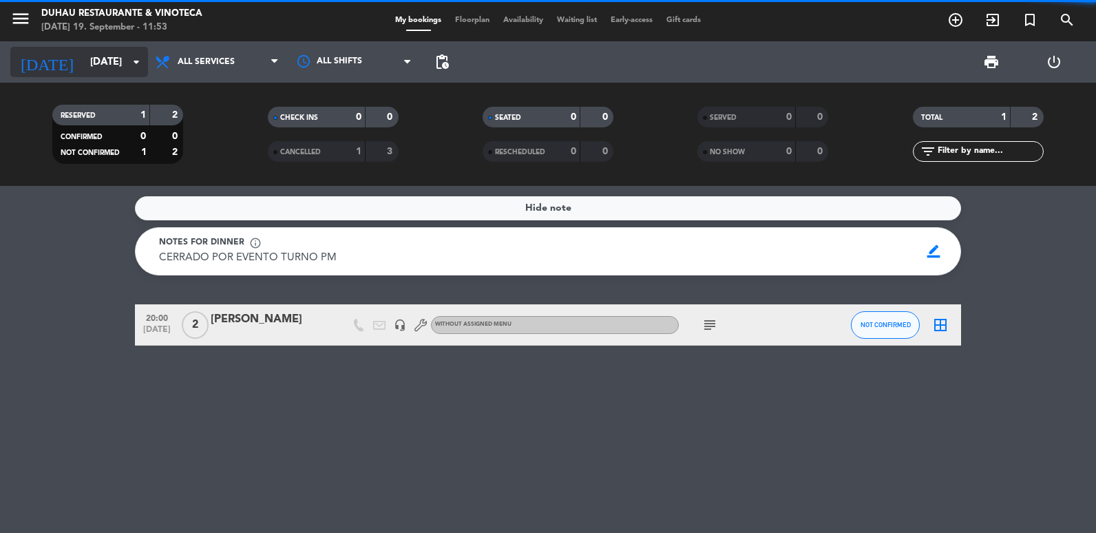
click at [83, 70] on input "[DATE]" at bounding box center [149, 62] width 132 height 25
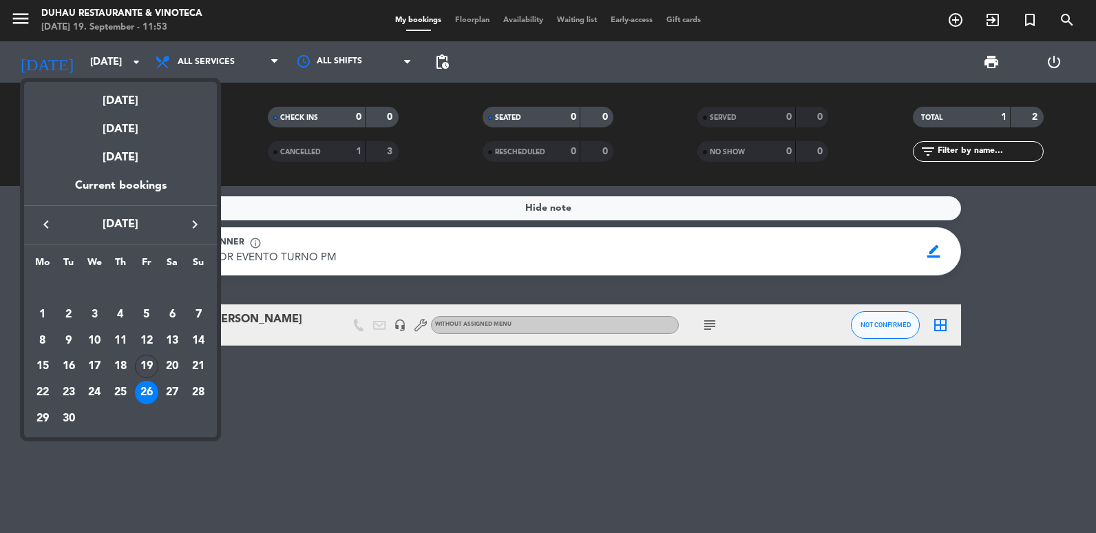
drag, startPoint x: 168, startPoint y: 390, endPoint x: 94, endPoint y: 211, distance: 193.5
click at [169, 390] on div "27" at bounding box center [171, 392] width 23 height 23
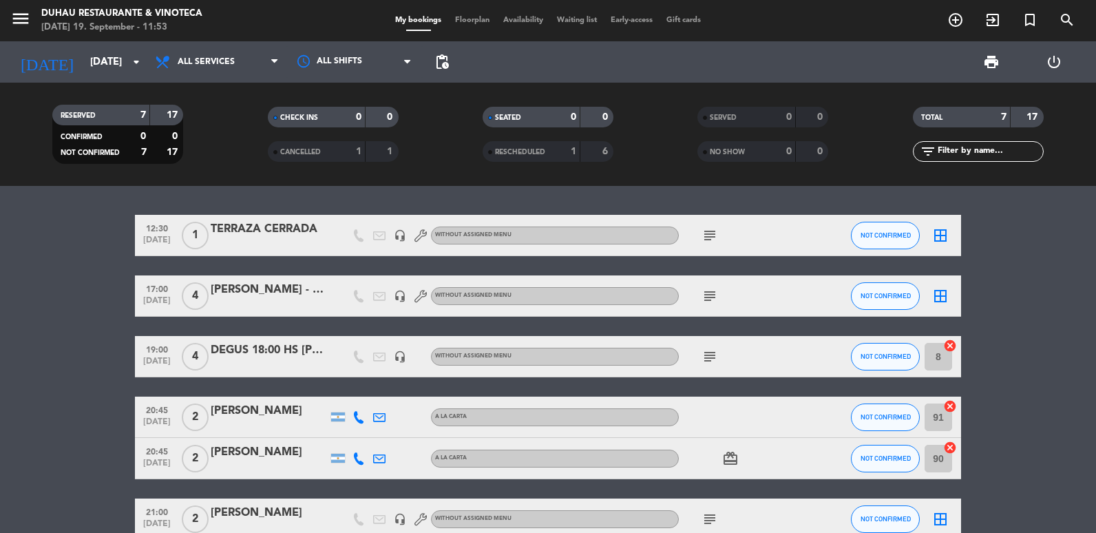
click at [715, 235] on icon "subject" at bounding box center [709, 235] width 17 height 17
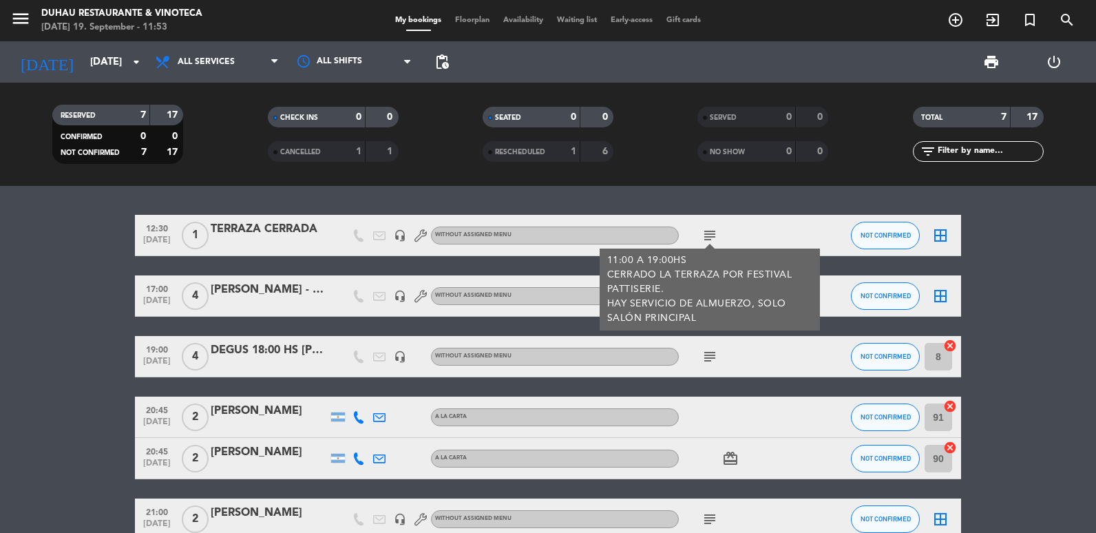
scroll to position [136, 0]
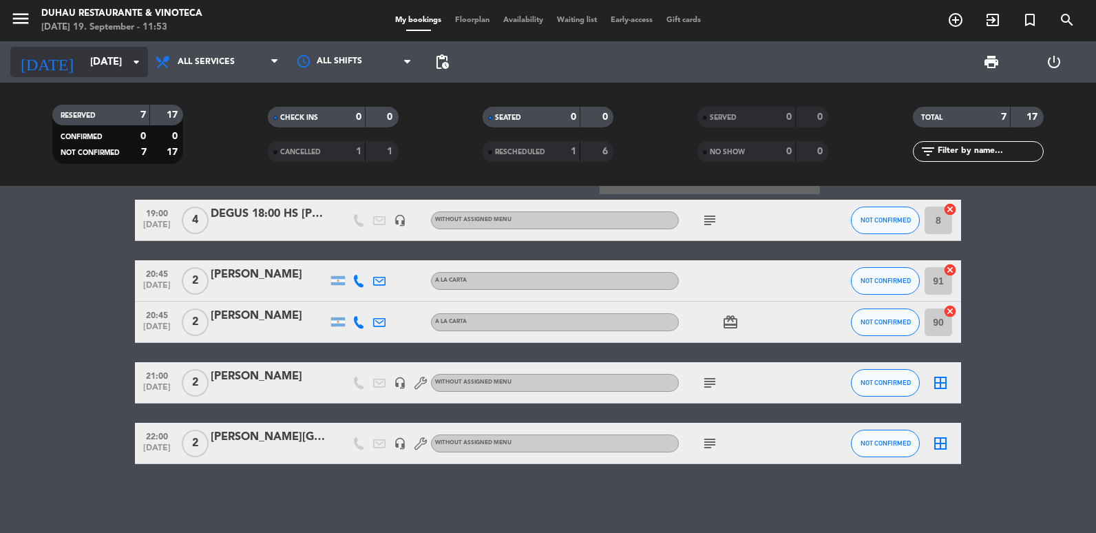
click at [118, 76] on div "[DATE] [DATE] arrow_drop_down" at bounding box center [79, 62] width 138 height 30
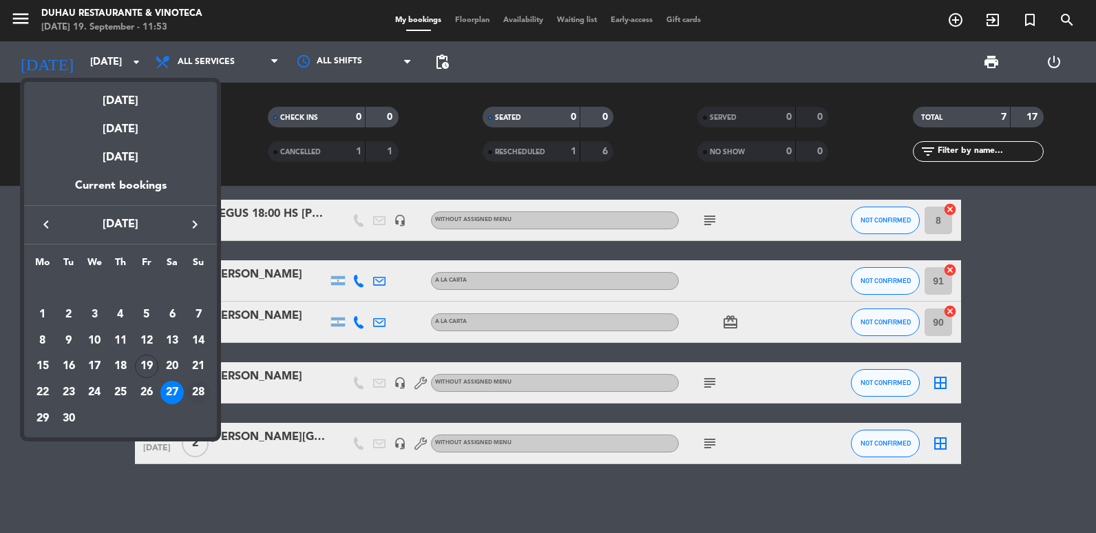
click at [205, 388] on div "28" at bounding box center [198, 392] width 23 height 23
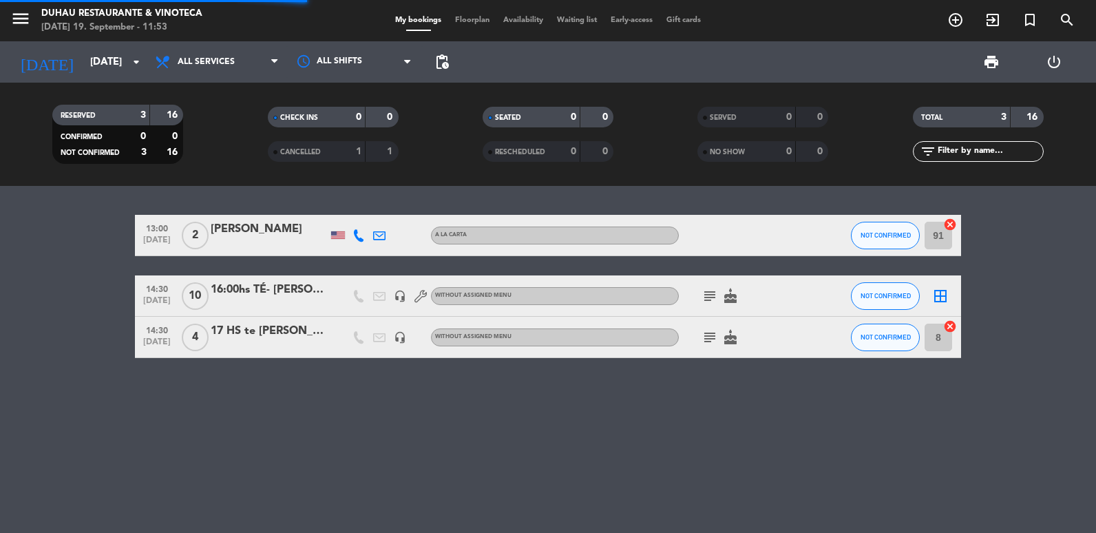
scroll to position [0, 0]
click at [701, 335] on icon "subject" at bounding box center [709, 337] width 17 height 17
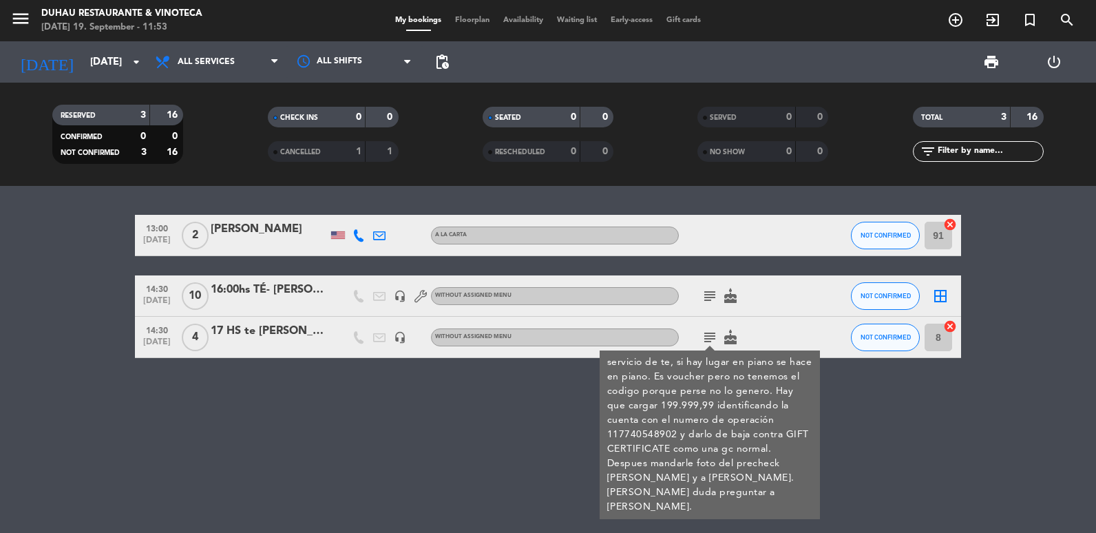
drag, startPoint x: 0, startPoint y: 374, endPoint x: 4, endPoint y: 304, distance: 70.3
click at [0, 374] on html "close × [PERSON_NAME] Restaurante & Vinoteca × chrome_reader_mode List of Reser…" at bounding box center [548, 266] width 1096 height 533
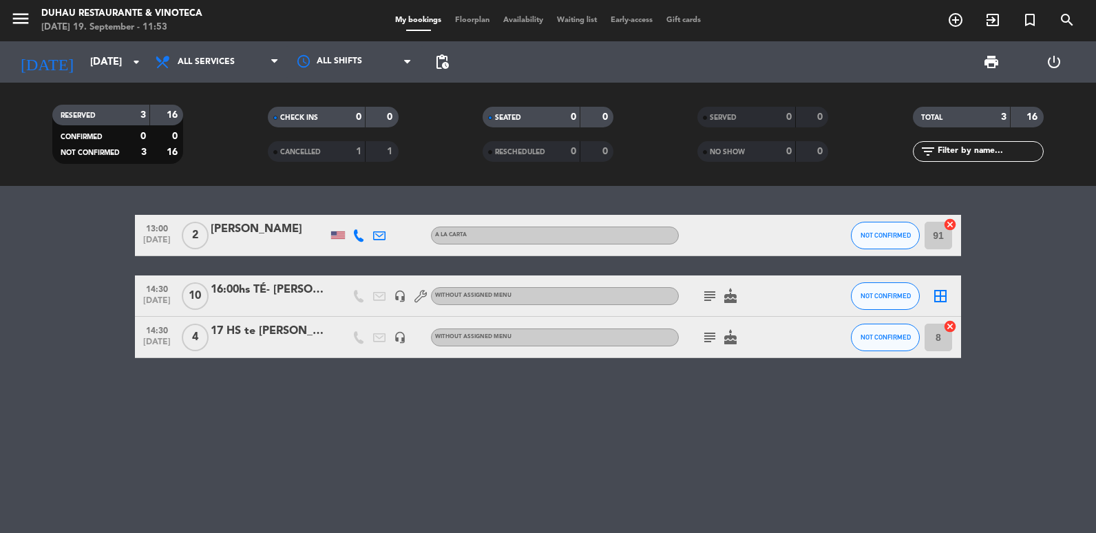
click at [710, 295] on icon "subject" at bounding box center [709, 296] width 17 height 17
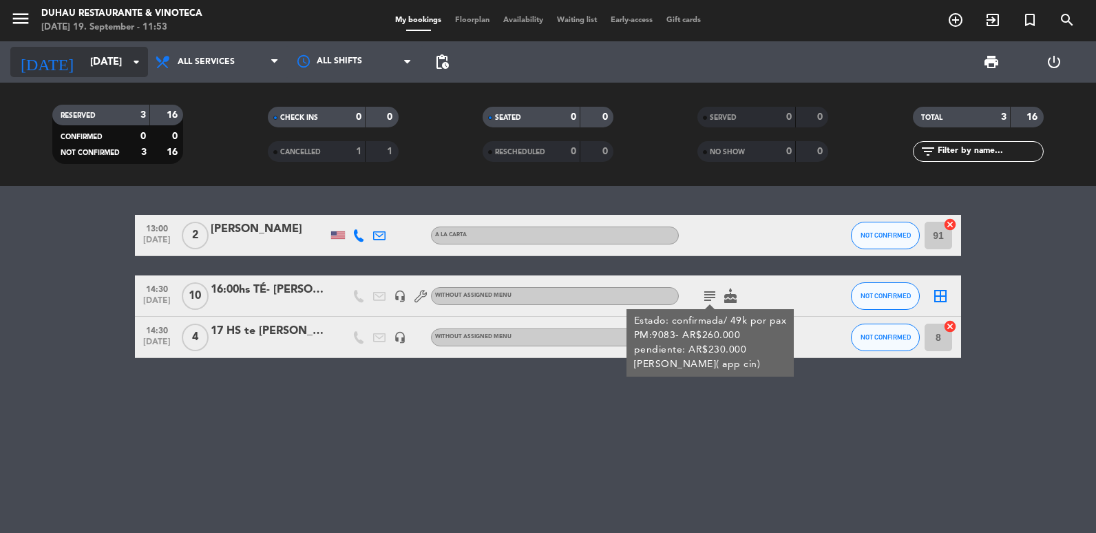
click at [83, 65] on input "[DATE]" at bounding box center [149, 62] width 132 height 25
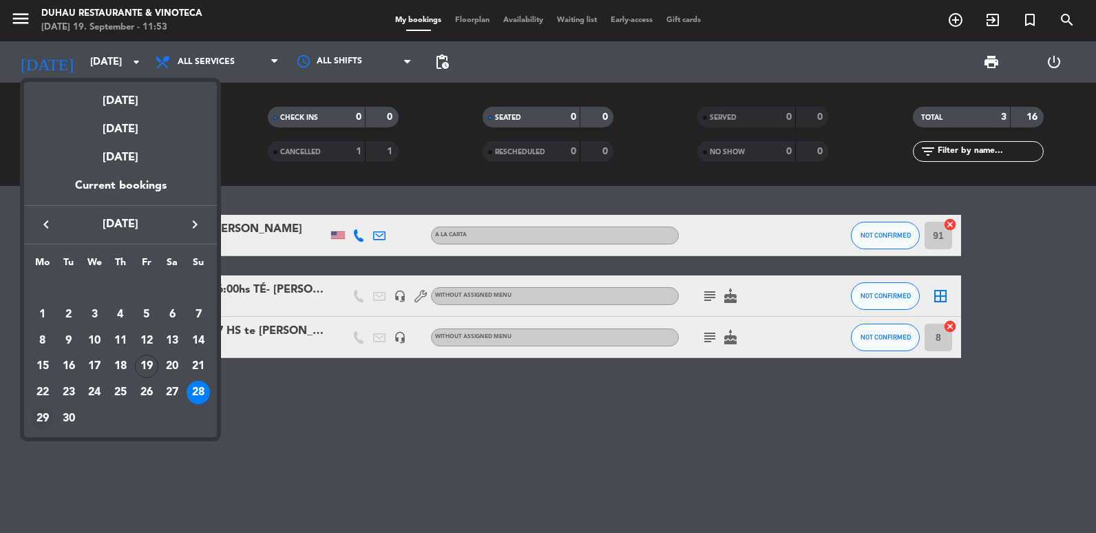
click at [42, 415] on div "29" at bounding box center [42, 418] width 23 height 23
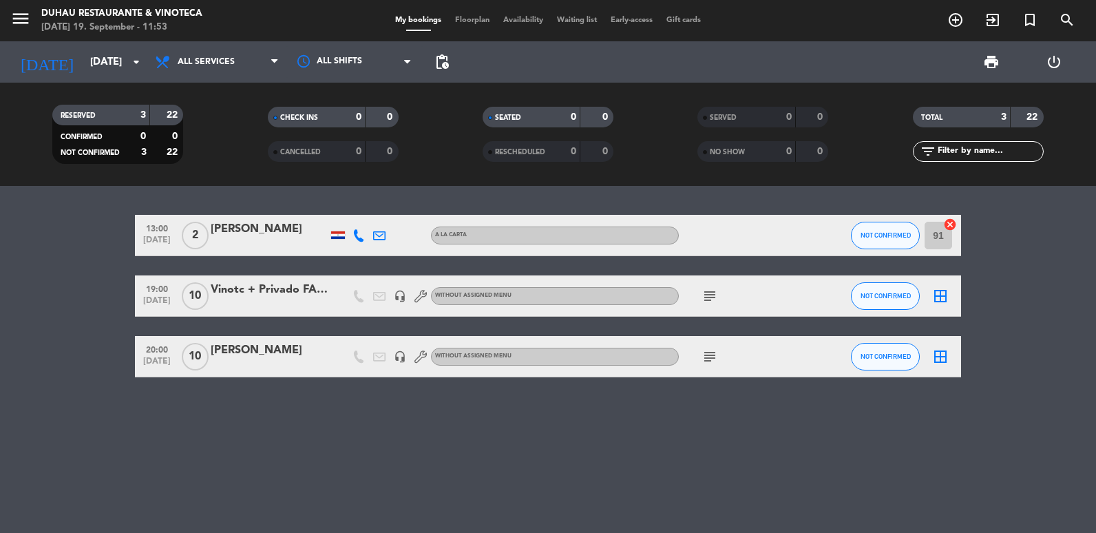
click at [709, 294] on icon "subject" at bounding box center [709, 296] width 17 height 17
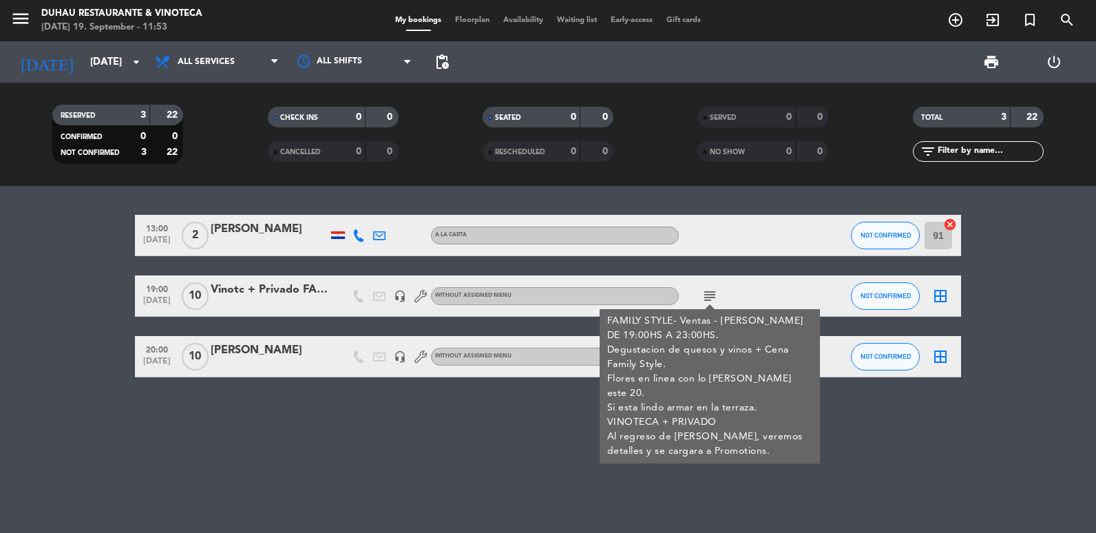
click at [272, 319] on div "13:00 [DATE] 2 [PERSON_NAME] A LA CARTA NOT CONFIRMED 91 cancel 19:00 [DATE] Vi…" at bounding box center [548, 296] width 826 height 162
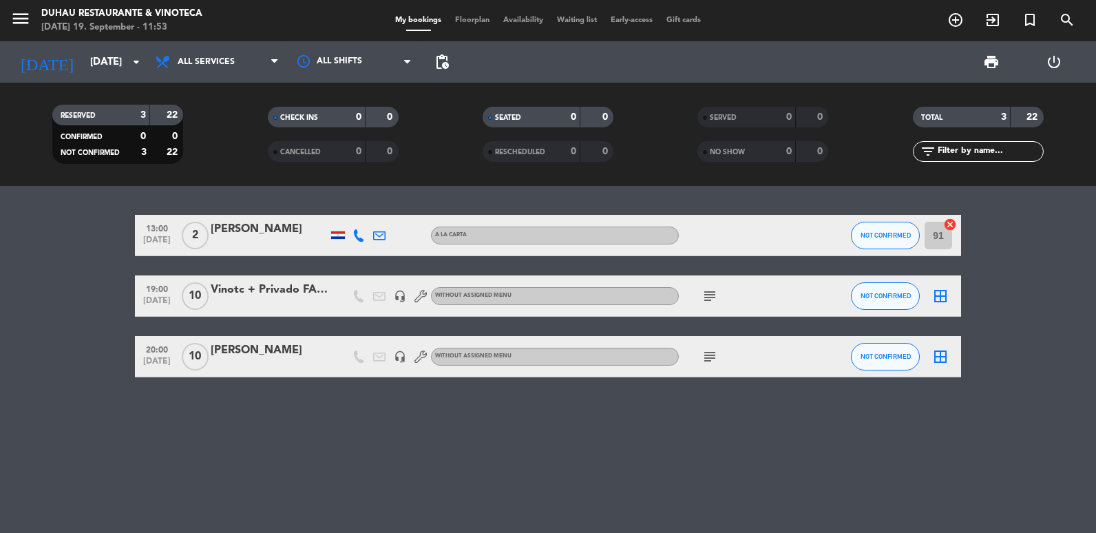
click at [703, 354] on icon "subject" at bounding box center [709, 356] width 17 height 17
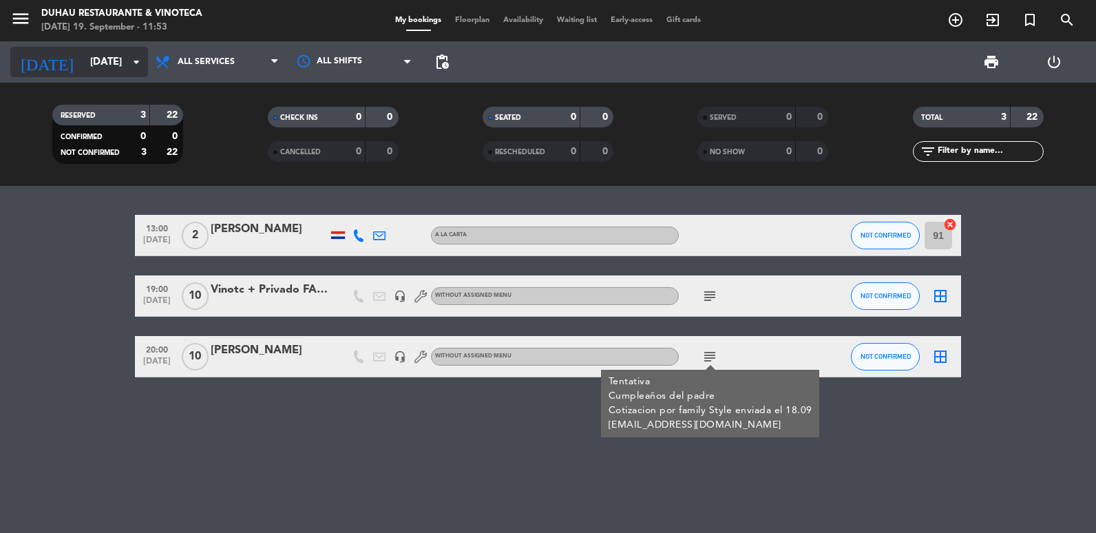
click at [100, 68] on input "[DATE]" at bounding box center [149, 62] width 132 height 25
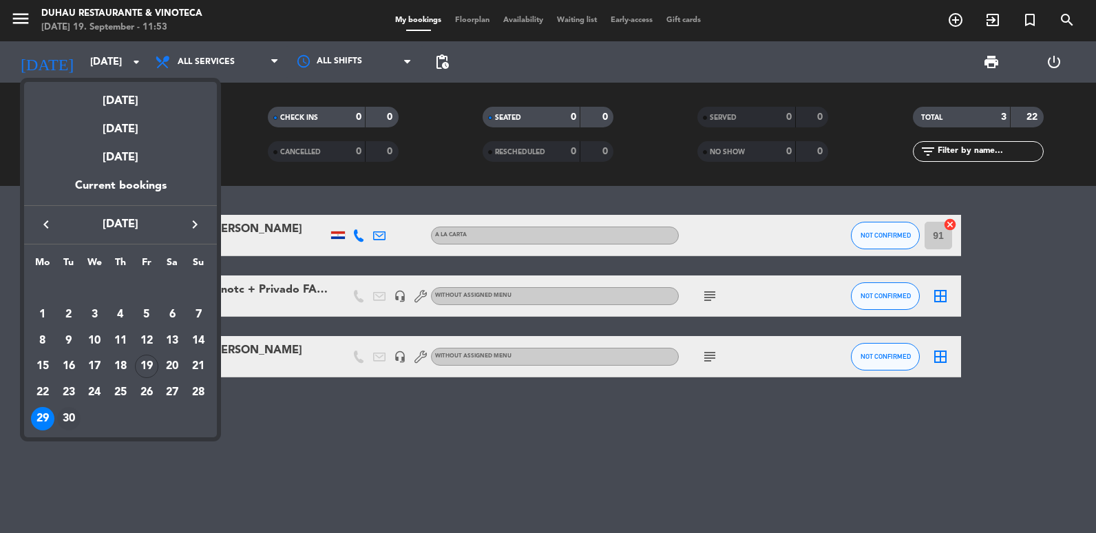
click at [67, 421] on div "30" at bounding box center [68, 418] width 23 height 23
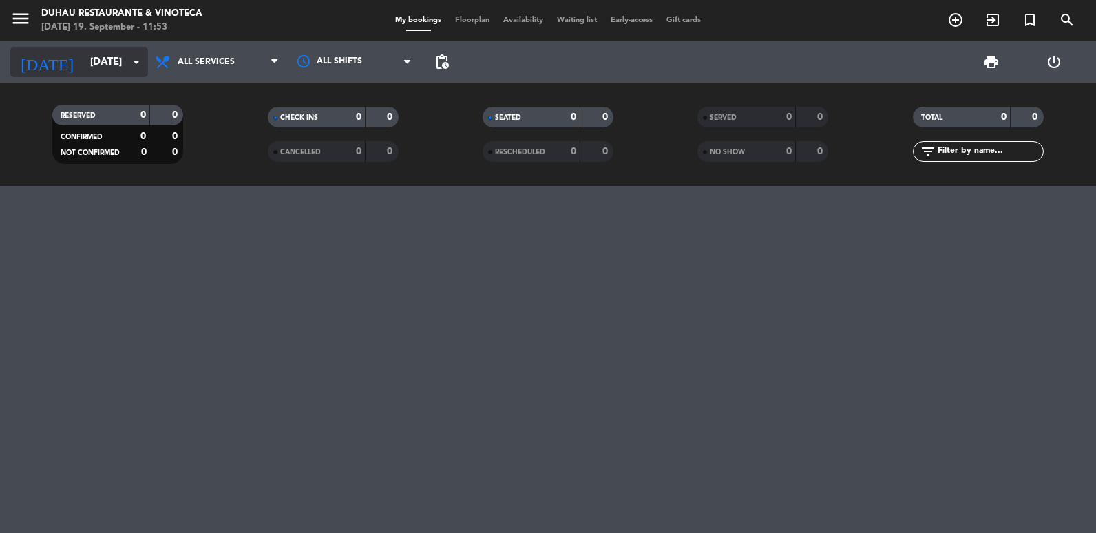
click at [121, 60] on input "[DATE]" at bounding box center [149, 62] width 132 height 25
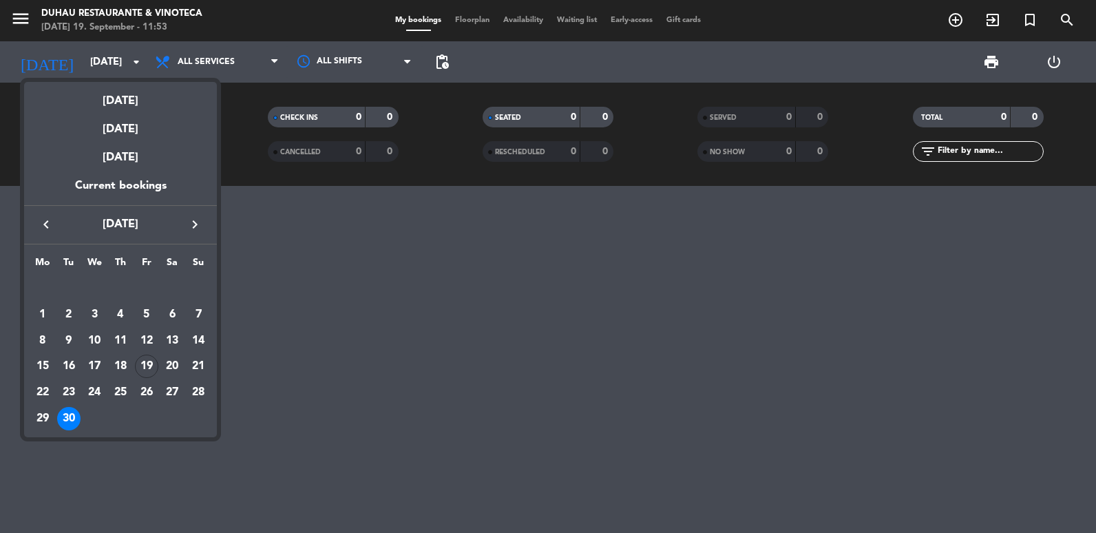
click at [44, 410] on div "29" at bounding box center [42, 418] width 23 height 23
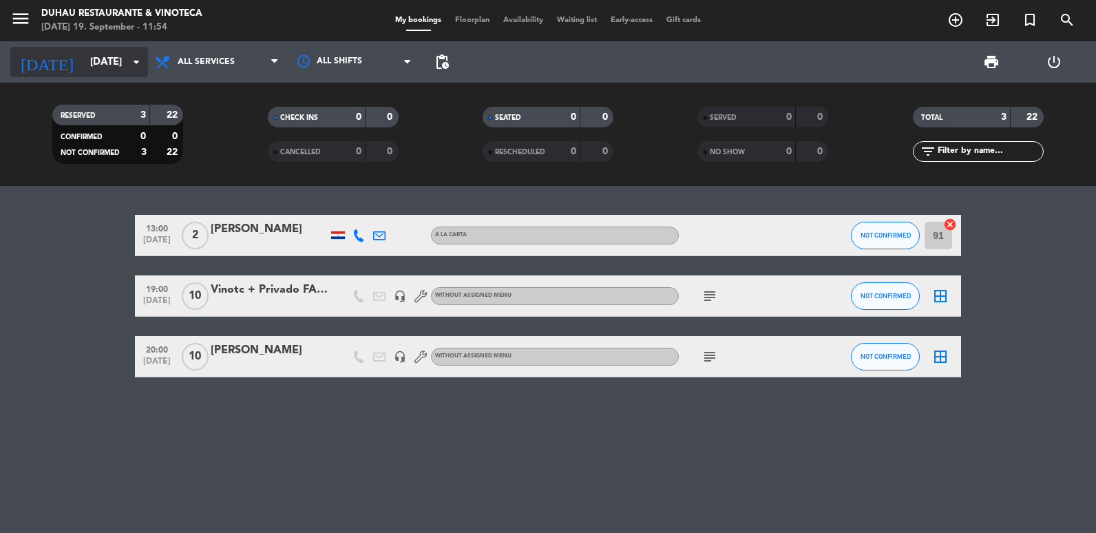
click at [111, 67] on input "[DATE]" at bounding box center [149, 62] width 132 height 25
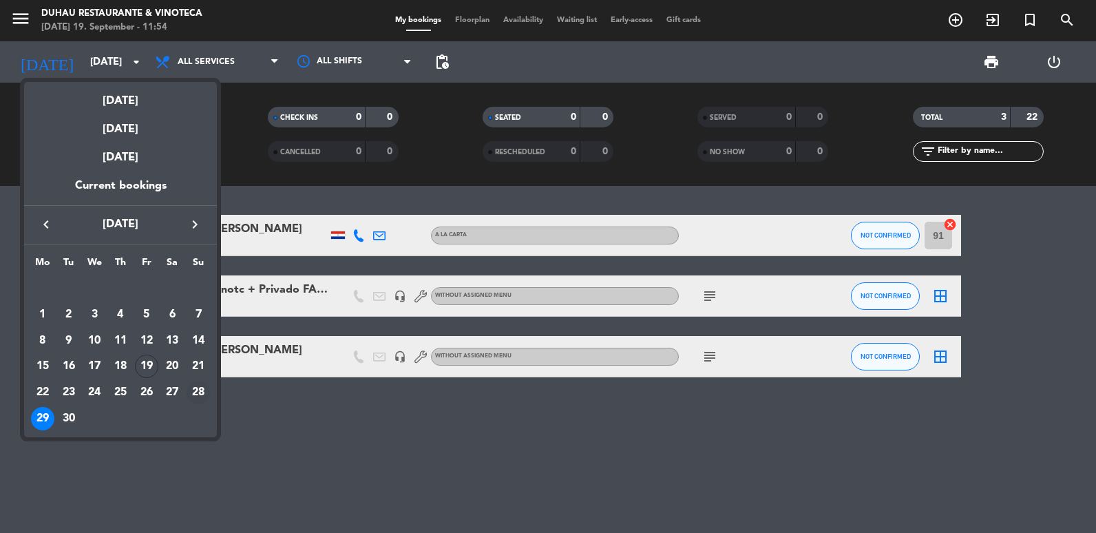
click at [198, 380] on td "28" at bounding box center [198, 392] width 26 height 26
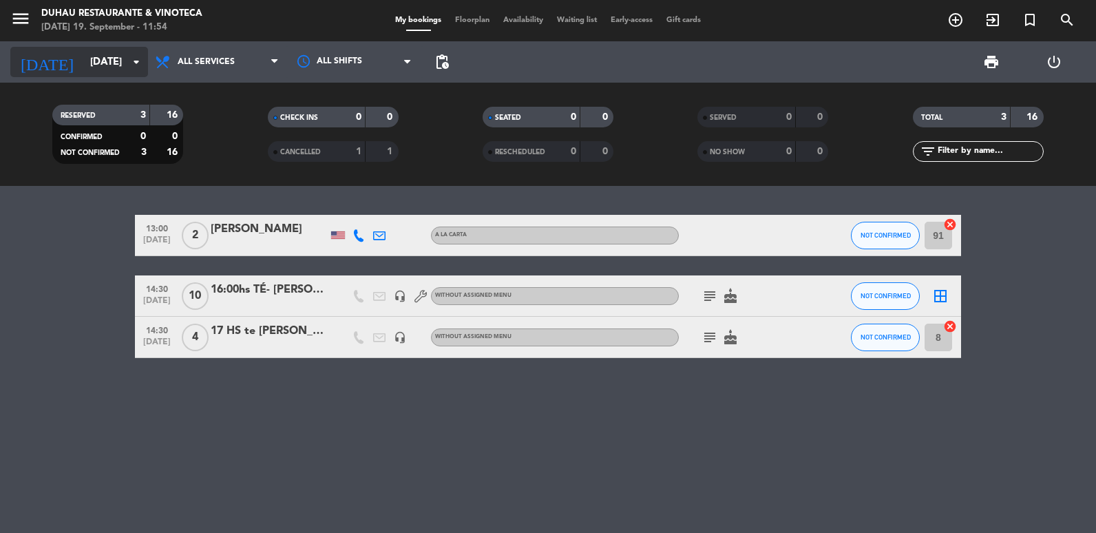
click at [101, 63] on input "[DATE]" at bounding box center [149, 62] width 132 height 25
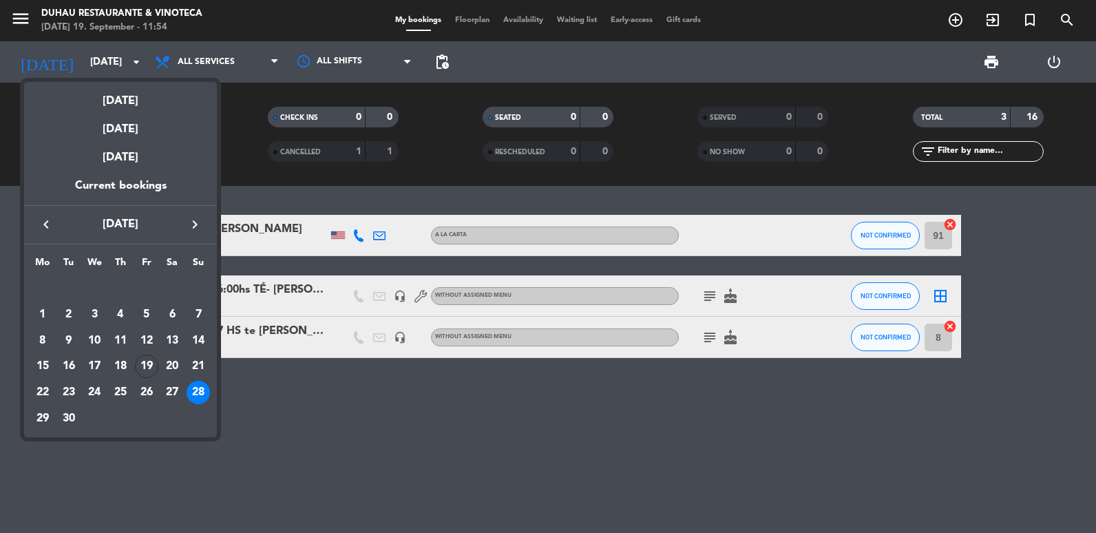
click at [169, 403] on div "27" at bounding box center [171, 392] width 23 height 23
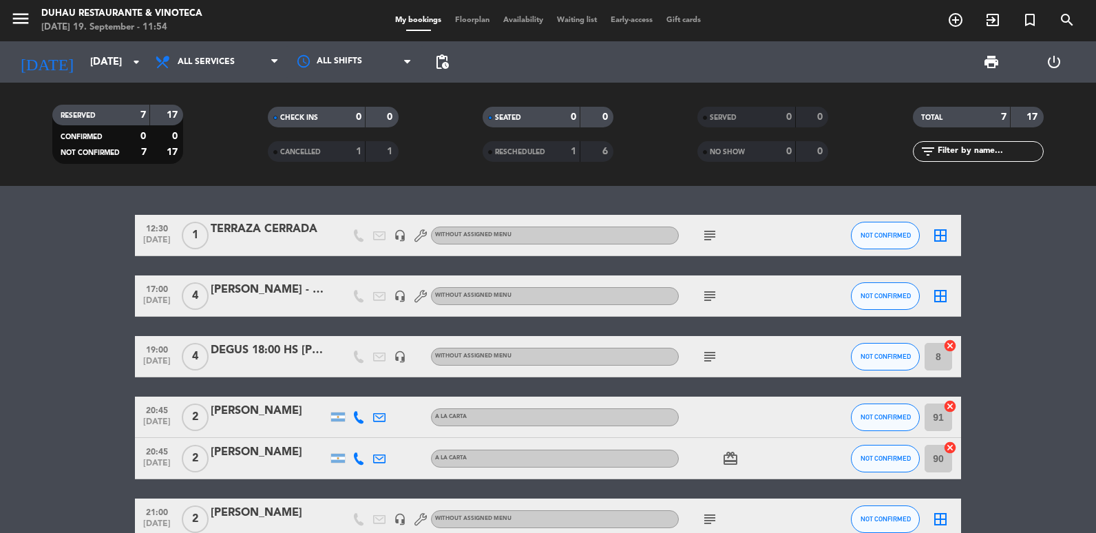
click at [134, 104] on div "RESERVED 7 17 CONFIRMED 0 0 NOT CONFIRMED 7 17" at bounding box center [117, 134] width 215 height 76
click at [83, 59] on input "[DATE]" at bounding box center [149, 62] width 132 height 25
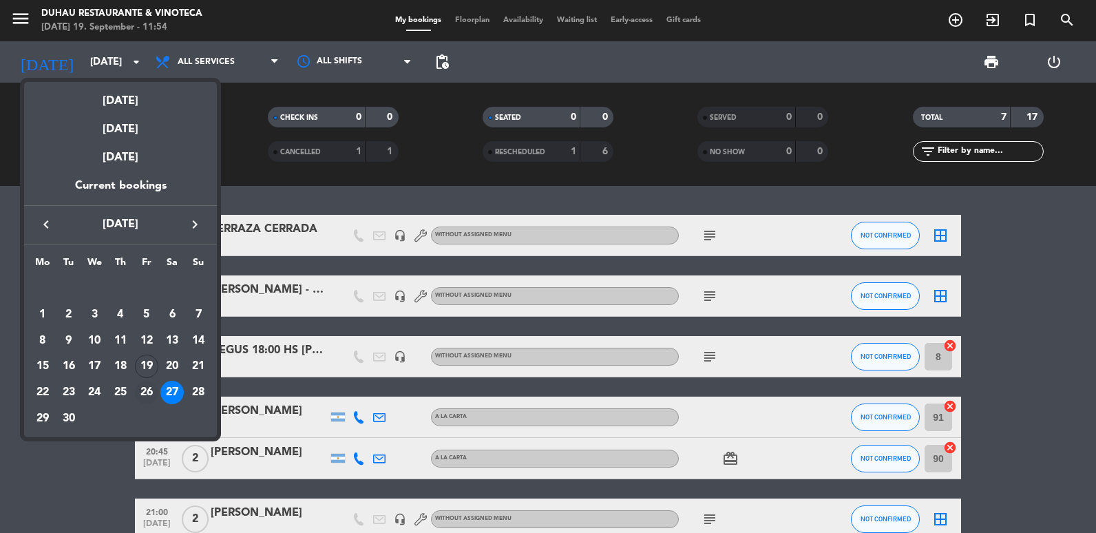
click at [145, 395] on div "26" at bounding box center [146, 392] width 23 height 23
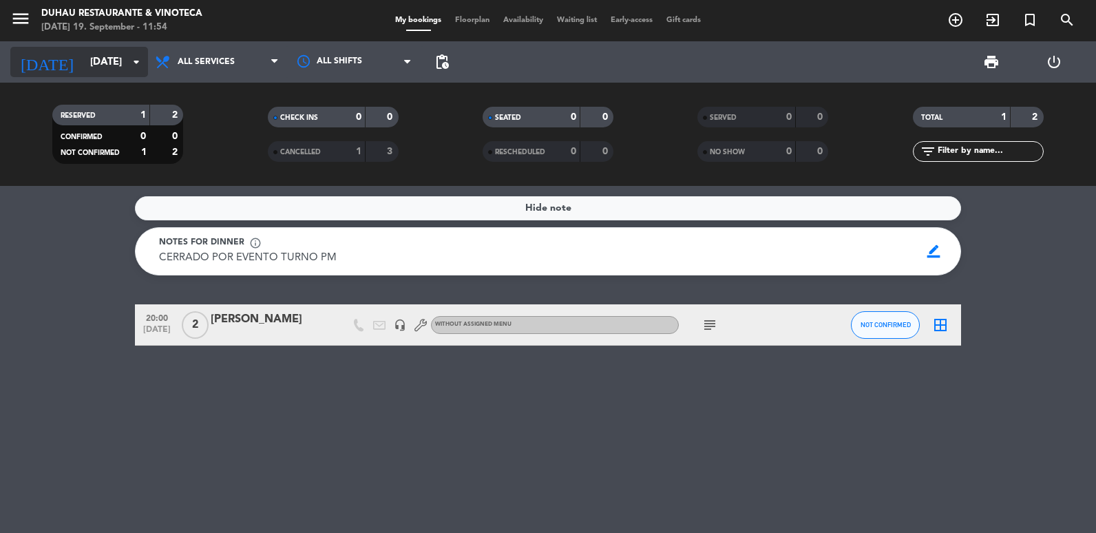
click at [92, 61] on input "[DATE]" at bounding box center [149, 62] width 132 height 25
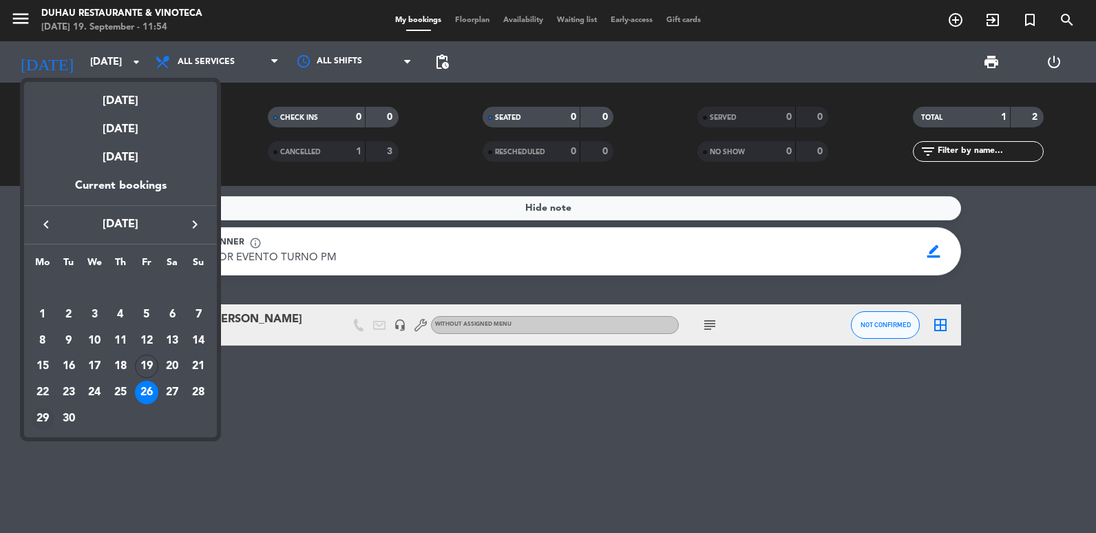
click at [41, 415] on div "29" at bounding box center [42, 418] width 23 height 23
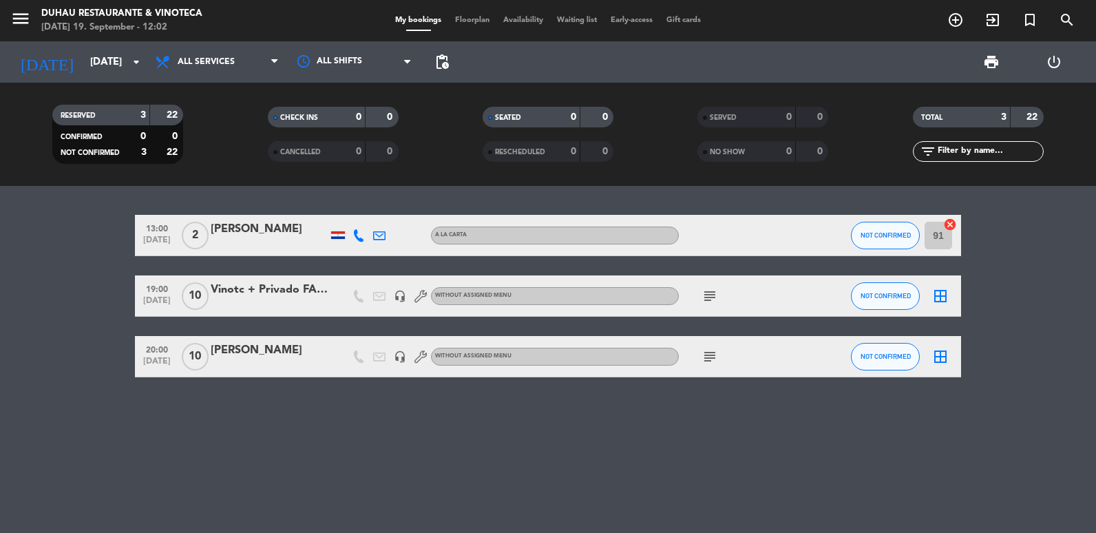
click at [701, 299] on icon "subject" at bounding box center [709, 296] width 17 height 17
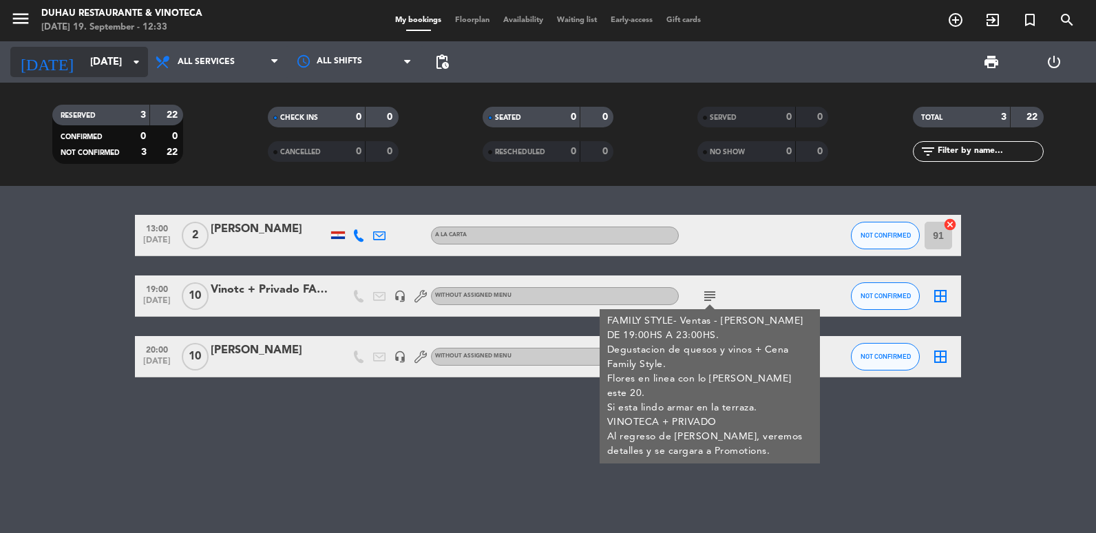
click at [83, 51] on input "[DATE]" at bounding box center [149, 62] width 132 height 25
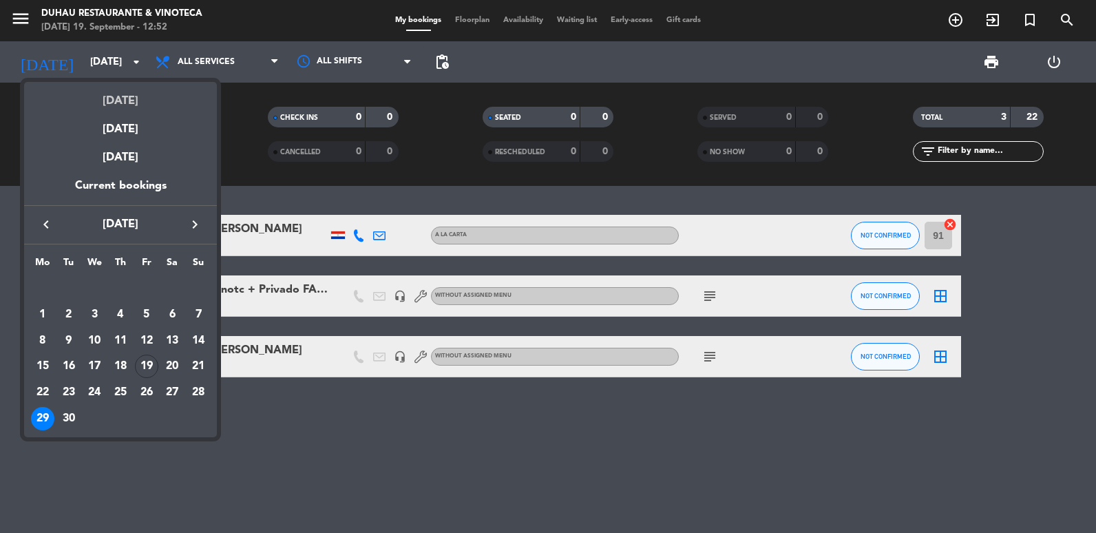
click at [121, 106] on div "[DATE]" at bounding box center [120, 96] width 193 height 28
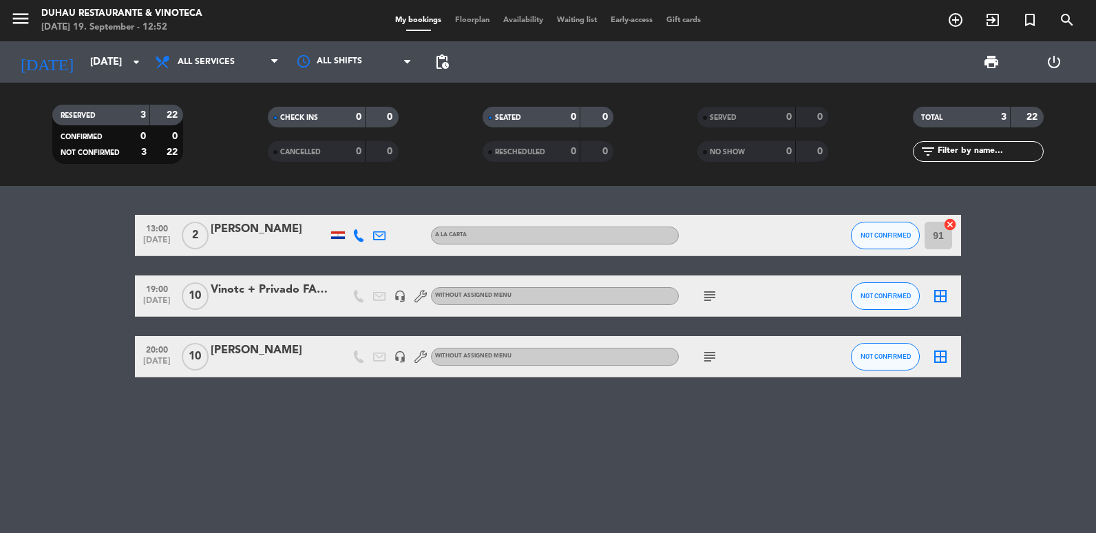
type input "[DATE]"
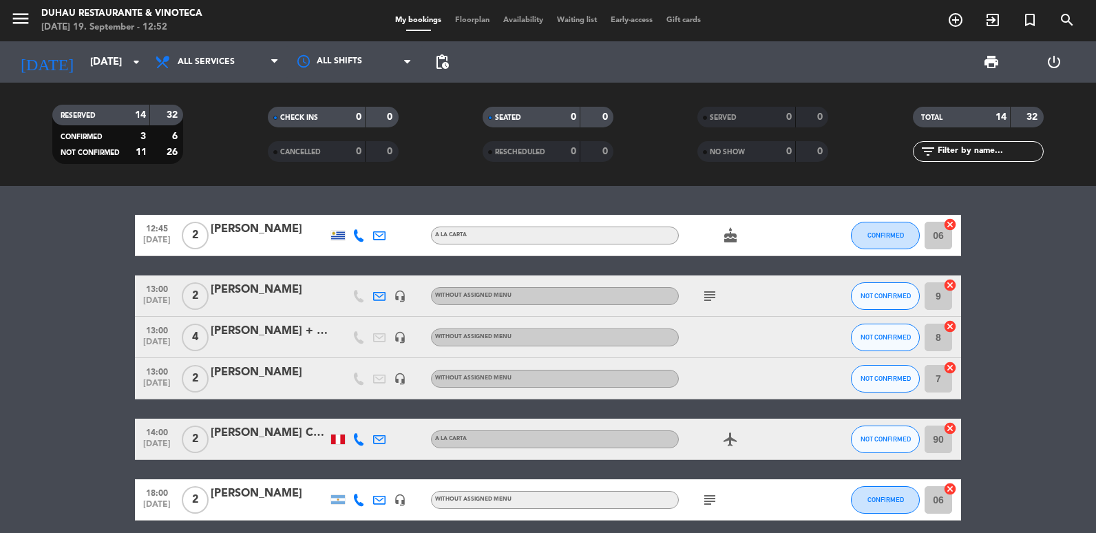
scroll to position [138, 0]
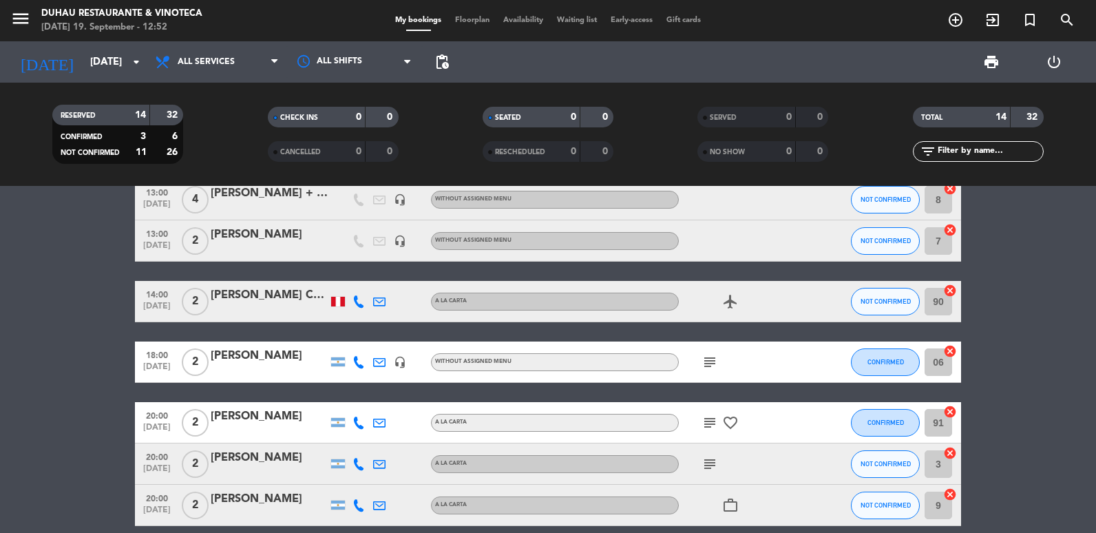
click at [706, 365] on icon "subject" at bounding box center [709, 362] width 17 height 17
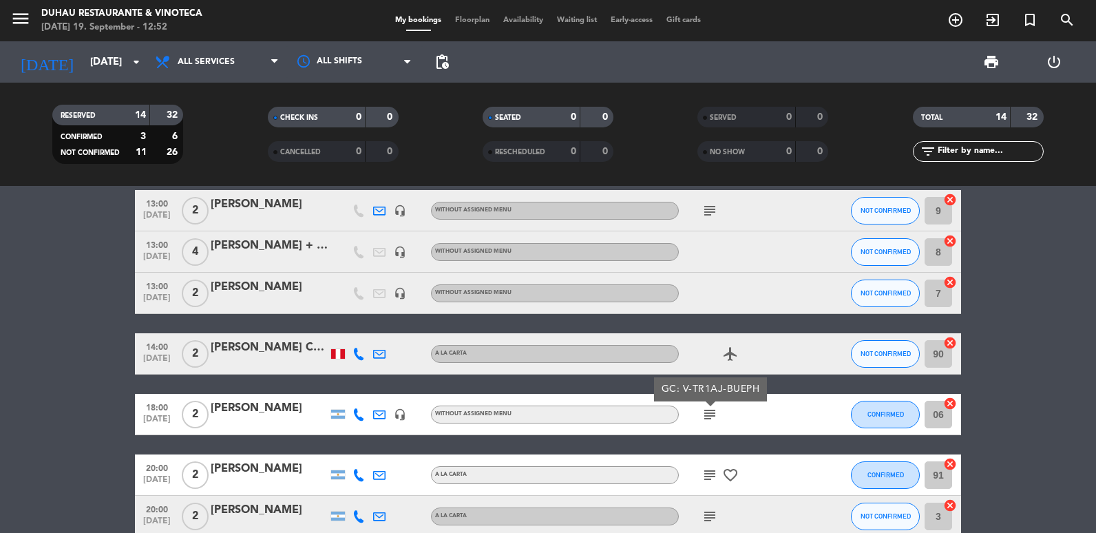
scroll to position [0, 0]
